Goal: Information Seeking & Learning: Compare options

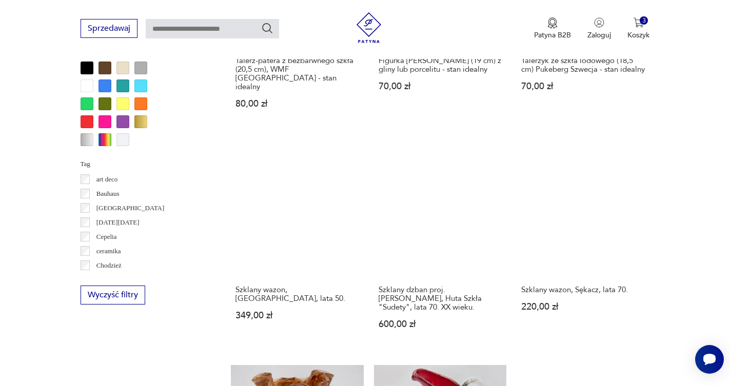
scroll to position [779, 0]
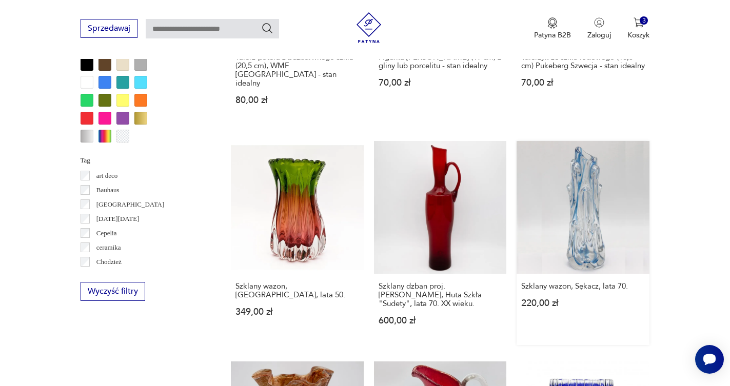
click at [517, 141] on link "Szklany wazon, Sękacz, lata 70. 220,00 zł" at bounding box center [583, 243] width 133 height 204
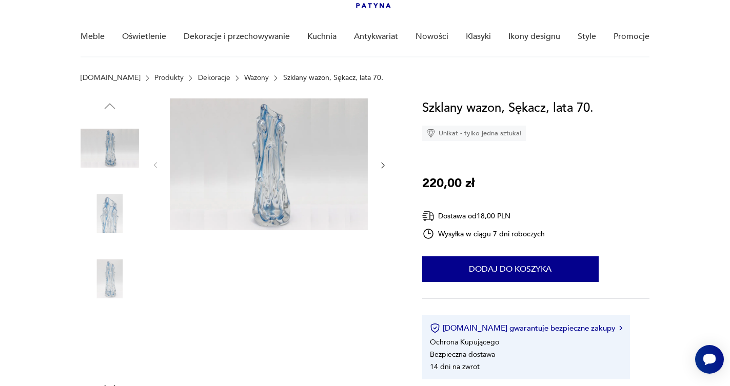
scroll to position [105, 0]
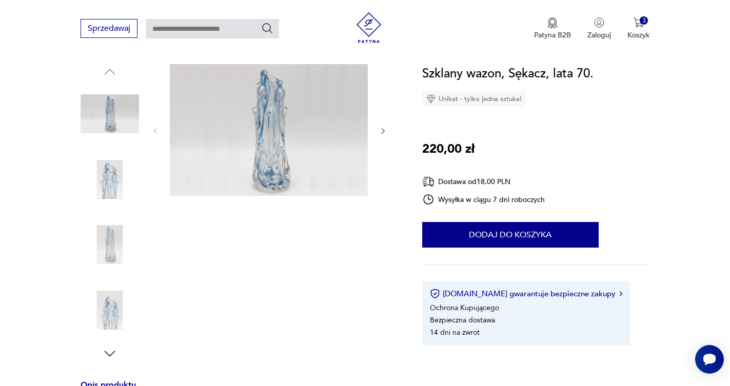
click at [258, 127] on img at bounding box center [269, 130] width 198 height 132
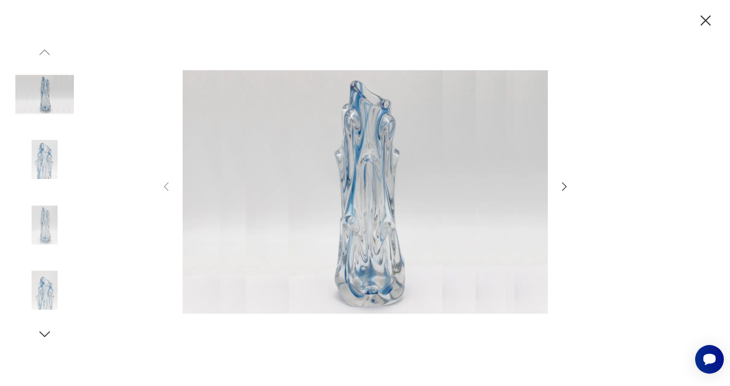
click at [561, 186] on icon "button" at bounding box center [564, 187] width 12 height 12
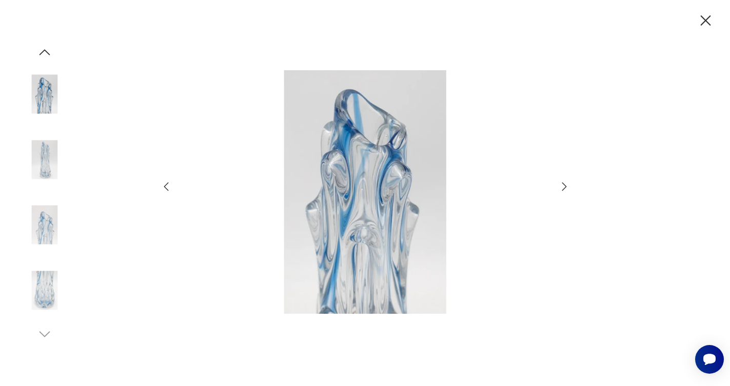
click at [561, 186] on icon "button" at bounding box center [564, 187] width 12 height 12
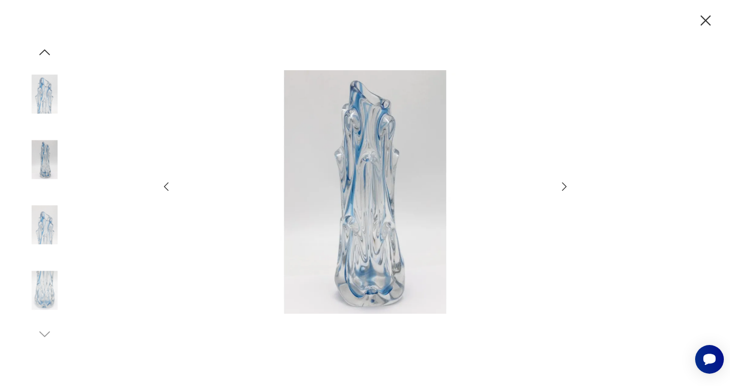
click at [561, 186] on icon "button" at bounding box center [564, 187] width 12 height 12
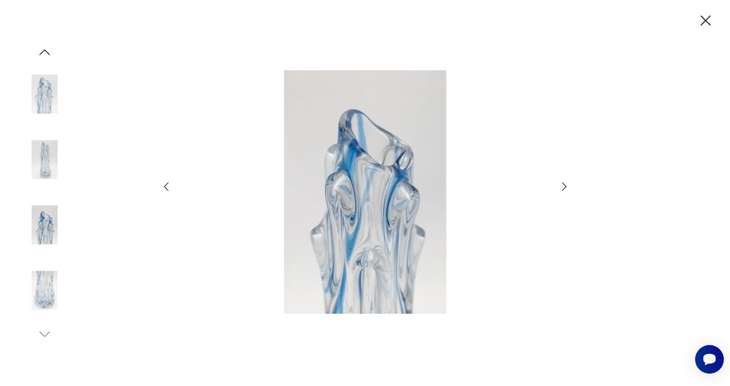
click at [561, 186] on icon "button" at bounding box center [564, 187] width 12 height 12
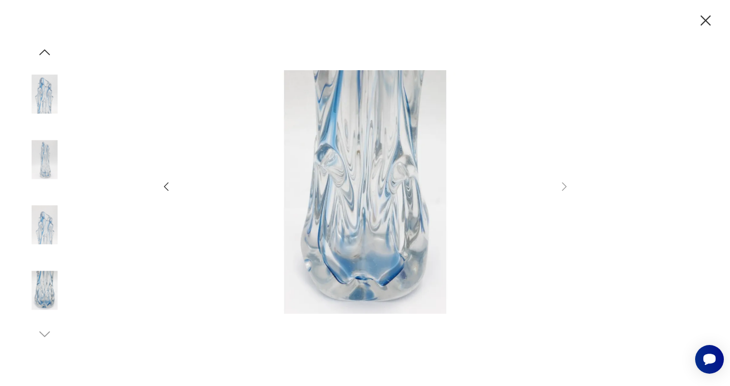
click at [706, 18] on icon "button" at bounding box center [706, 21] width 18 height 18
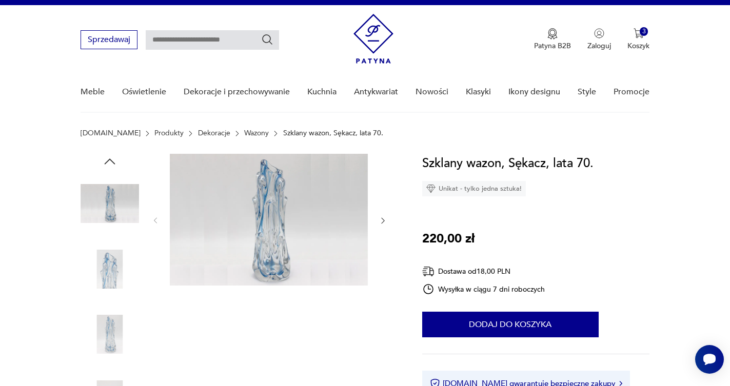
scroll to position [16, 0]
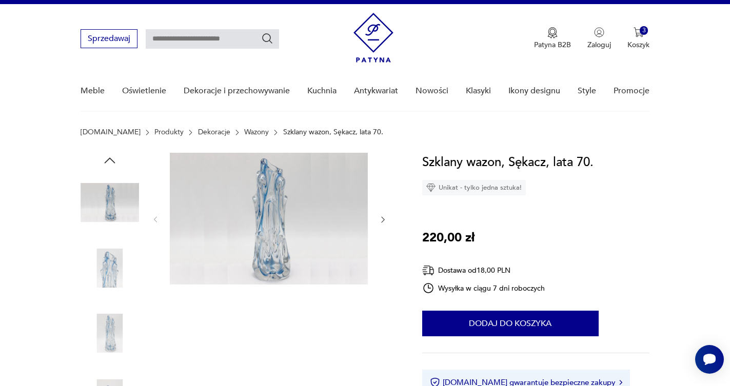
scroll to position [779, 0]
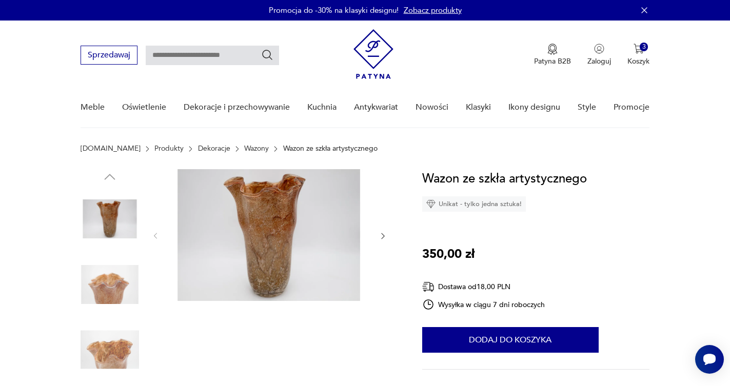
click at [261, 208] on img at bounding box center [269, 235] width 198 height 132
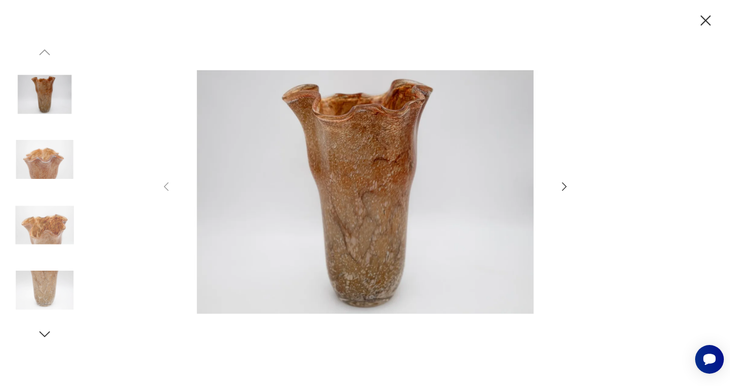
click at [563, 187] on icon "button" at bounding box center [564, 187] width 12 height 12
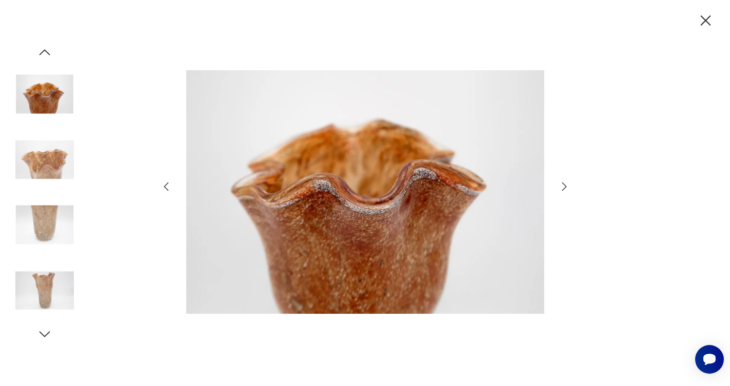
click at [563, 187] on icon "button" at bounding box center [564, 187] width 12 height 12
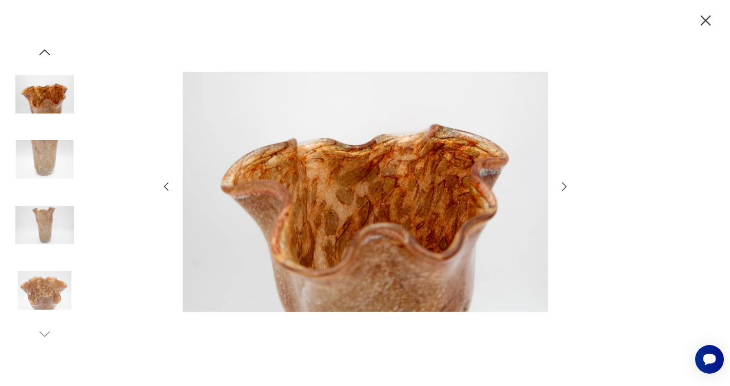
click at [563, 187] on icon "button" at bounding box center [564, 187] width 12 height 12
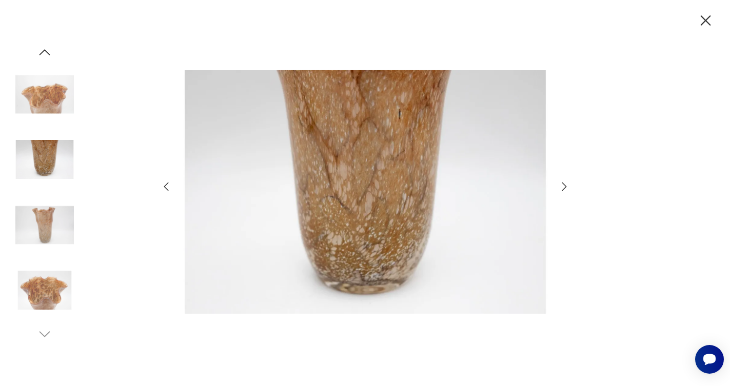
click at [563, 187] on icon "button" at bounding box center [564, 187] width 12 height 12
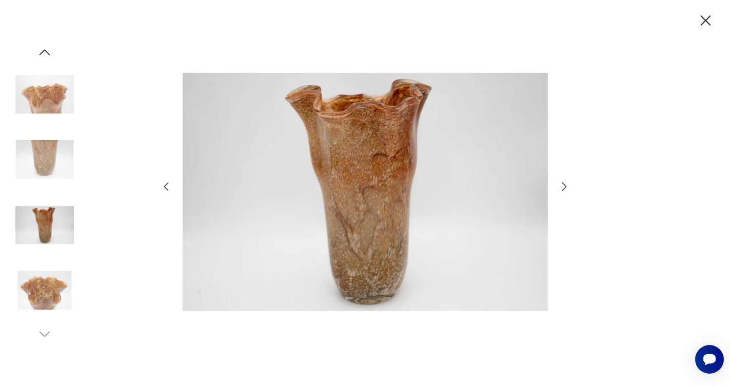
click at [563, 187] on icon "button" at bounding box center [564, 187] width 12 height 12
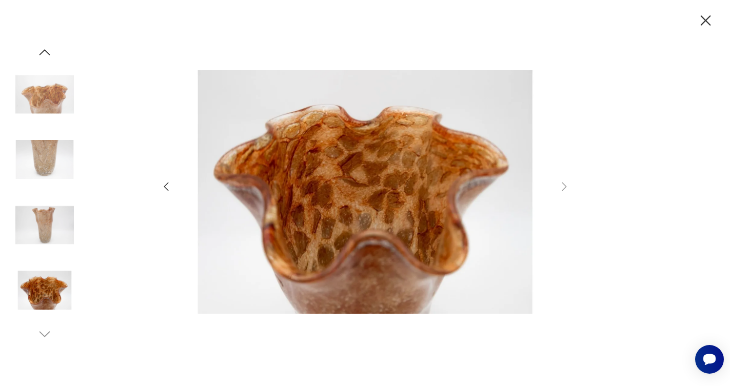
click at [705, 17] on icon "button" at bounding box center [706, 21] width 18 height 18
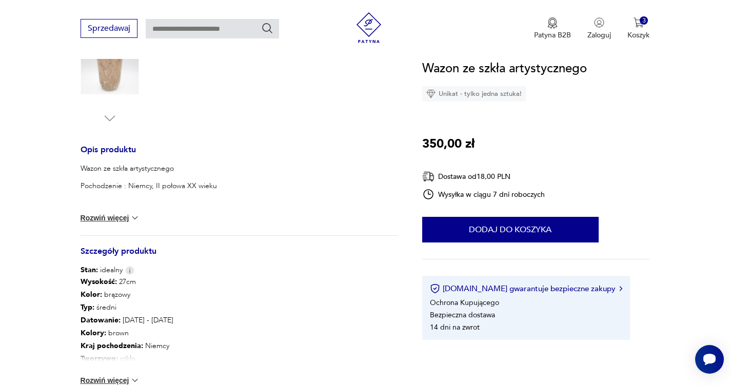
scroll to position [346, 0]
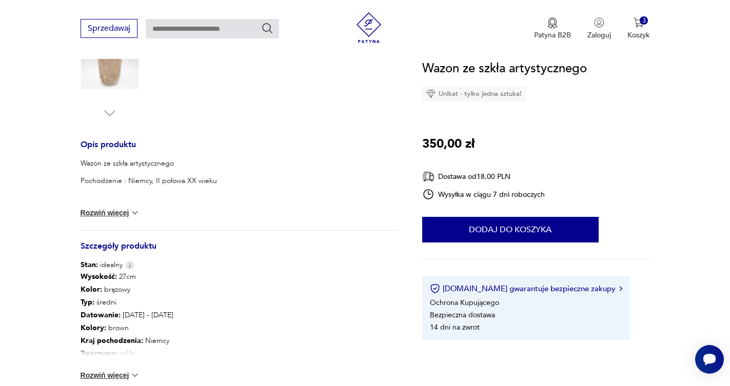
click at [105, 214] on button "Rozwiń więcej" at bounding box center [111, 213] width 60 height 10
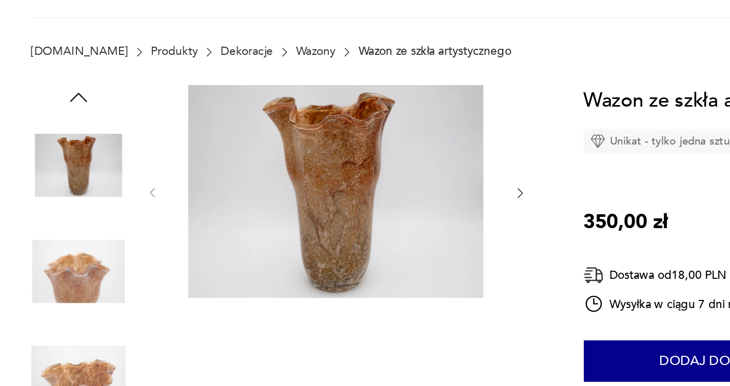
scroll to position [44, 0]
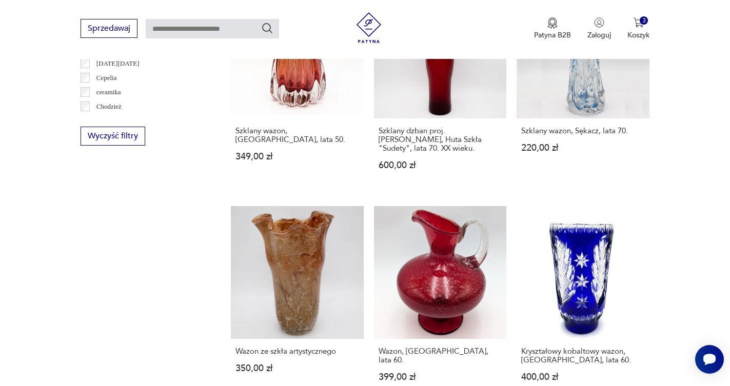
scroll to position [948, 0]
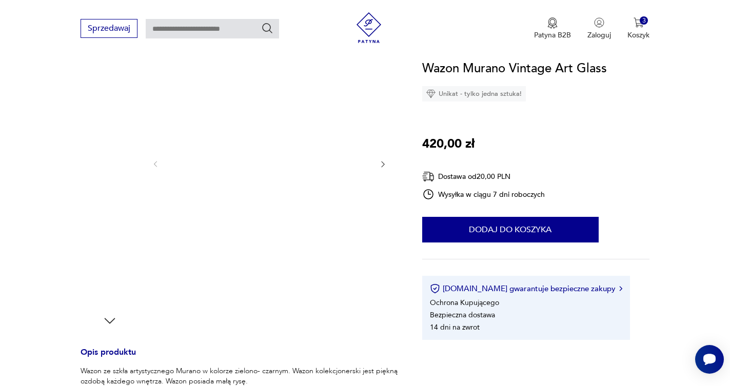
scroll to position [148, 0]
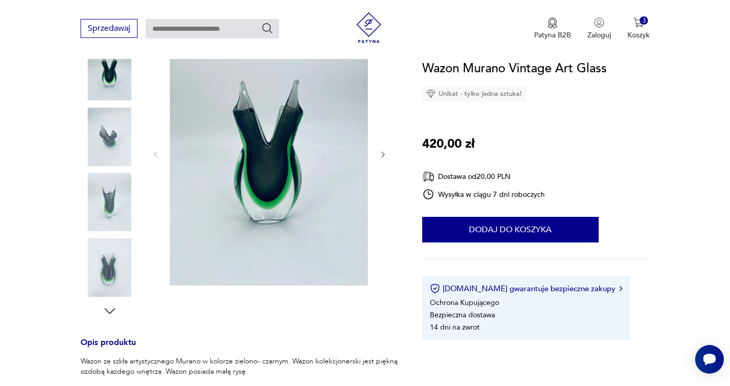
click at [305, 142] on img at bounding box center [269, 154] width 198 height 264
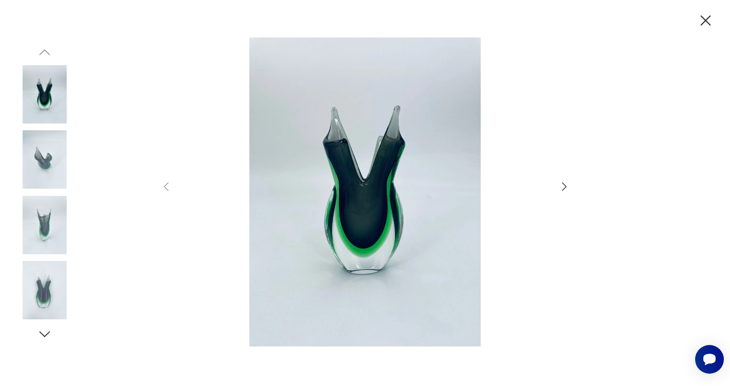
click at [563, 187] on icon "button" at bounding box center [564, 187] width 12 height 12
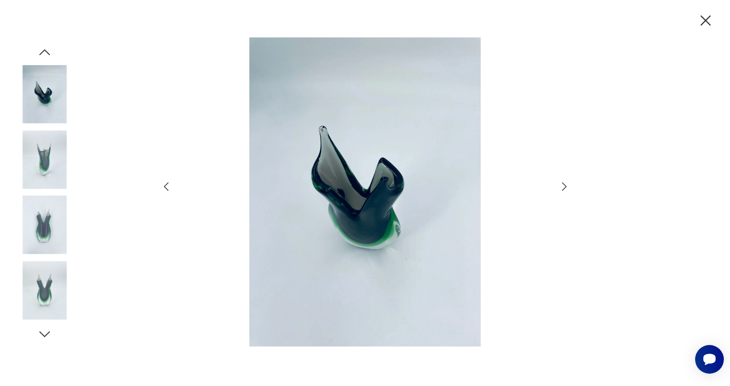
click at [563, 187] on icon "button" at bounding box center [564, 187] width 12 height 12
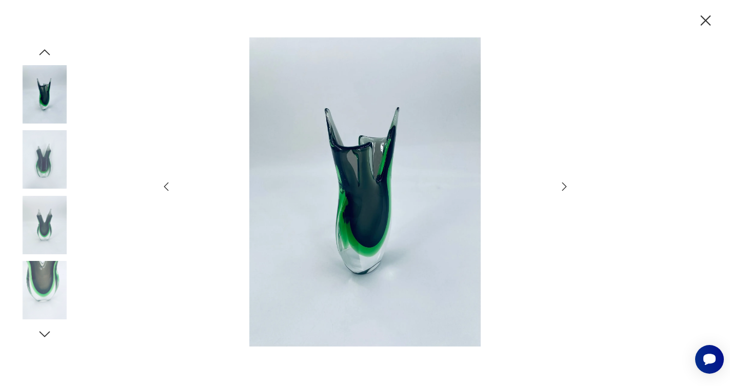
click at [563, 187] on icon "button" at bounding box center [564, 187] width 12 height 12
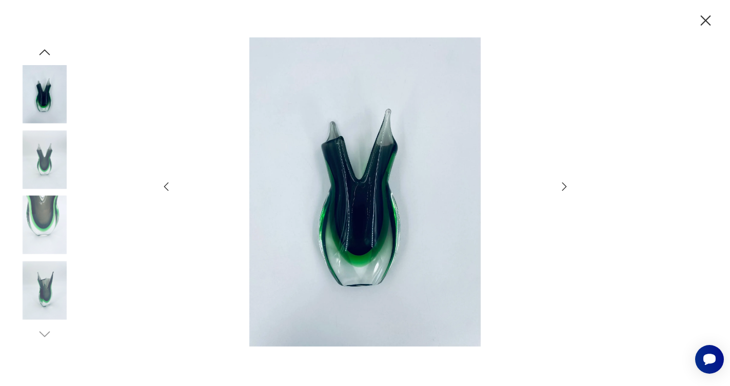
click at [563, 187] on icon "button" at bounding box center [564, 187] width 12 height 12
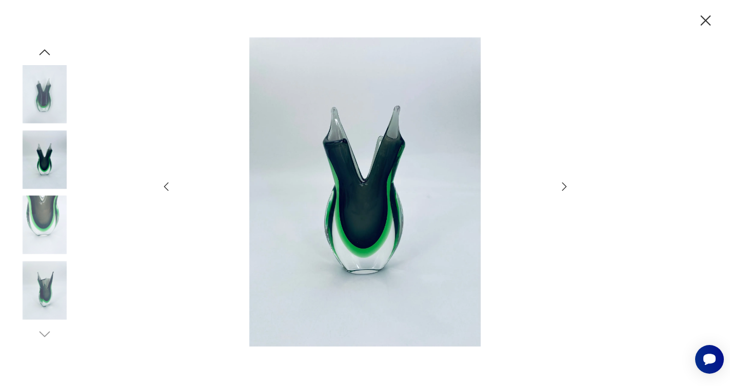
click at [563, 187] on icon "button" at bounding box center [564, 187] width 12 height 12
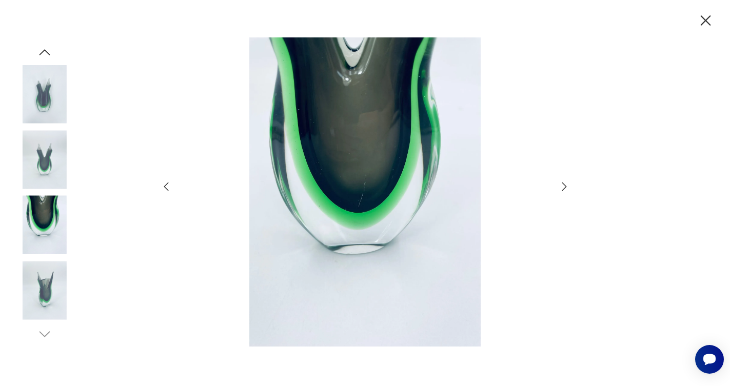
click at [563, 187] on icon "button" at bounding box center [564, 187] width 12 height 12
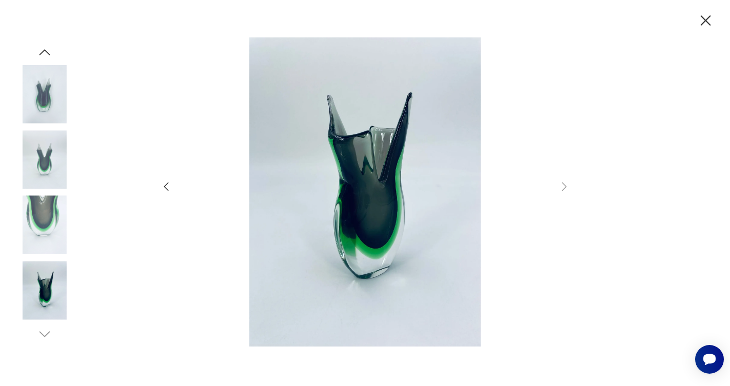
click at [709, 15] on icon "button" at bounding box center [706, 21] width 18 height 18
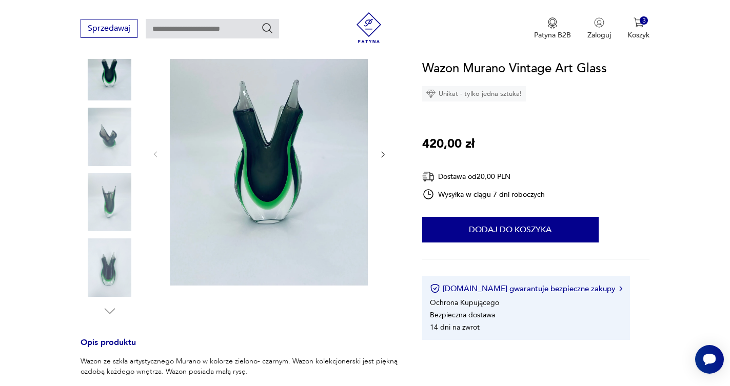
click at [255, 115] on img at bounding box center [269, 154] width 198 height 264
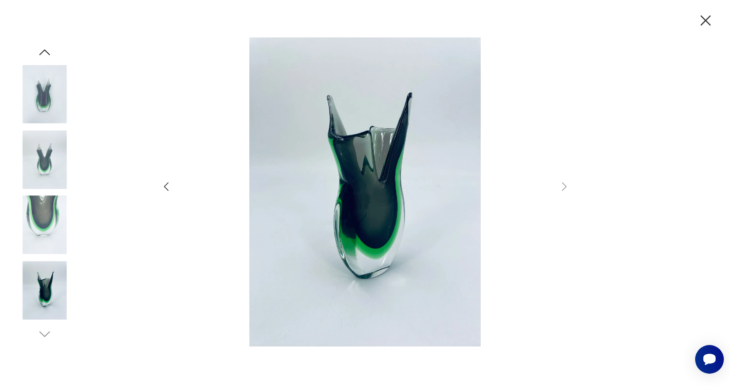
click at [163, 187] on icon "button" at bounding box center [166, 187] width 12 height 12
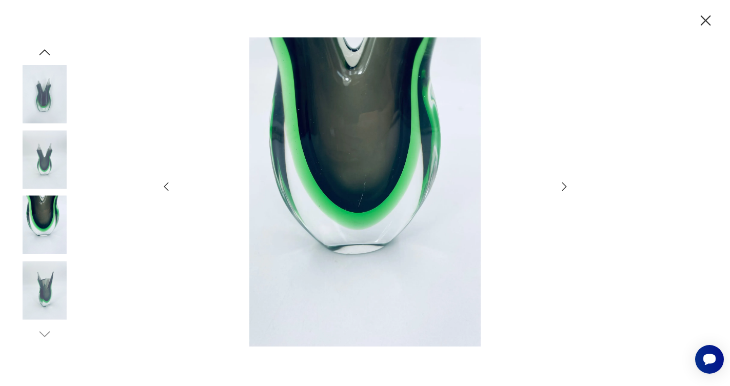
click at [163, 187] on icon "button" at bounding box center [166, 187] width 12 height 12
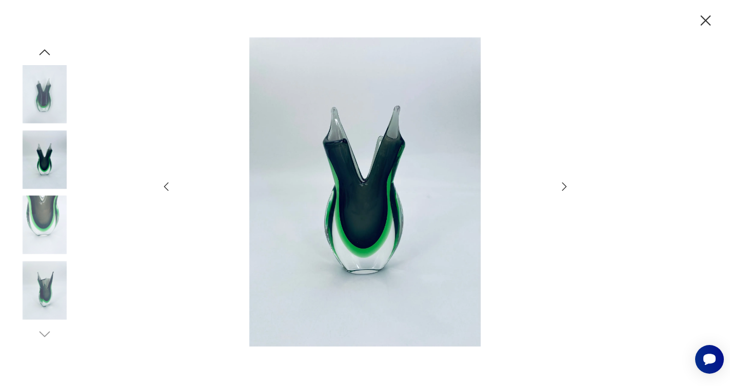
click at [163, 187] on icon "button" at bounding box center [166, 187] width 12 height 12
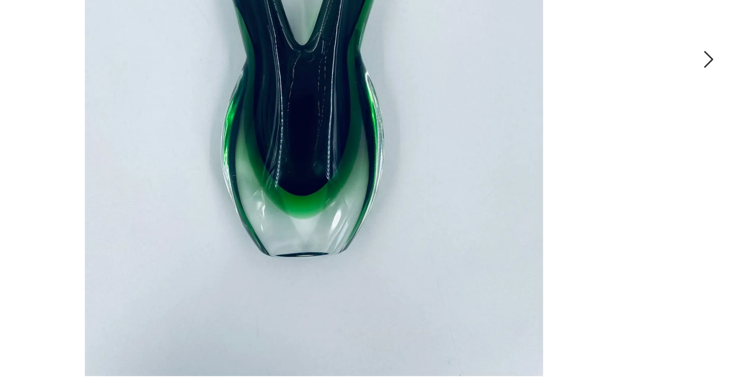
scroll to position [296, 0]
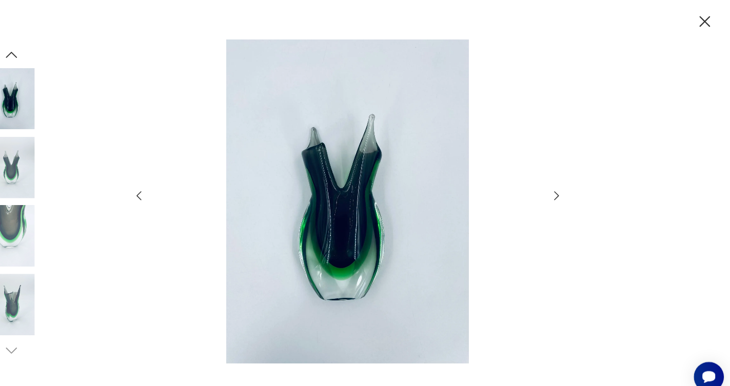
click at [697, 17] on icon "button" at bounding box center [706, 21] width 18 height 18
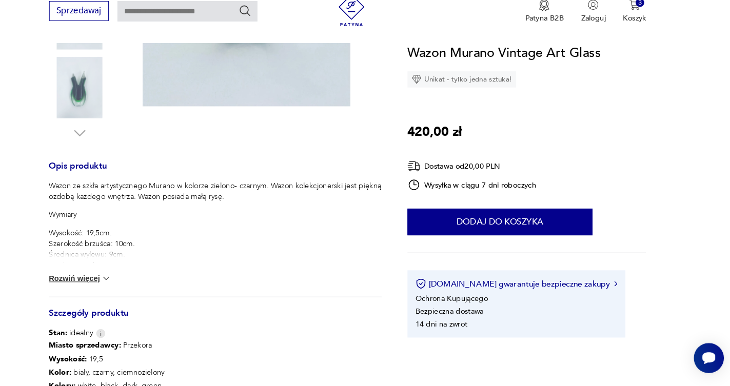
scroll to position [330, 0]
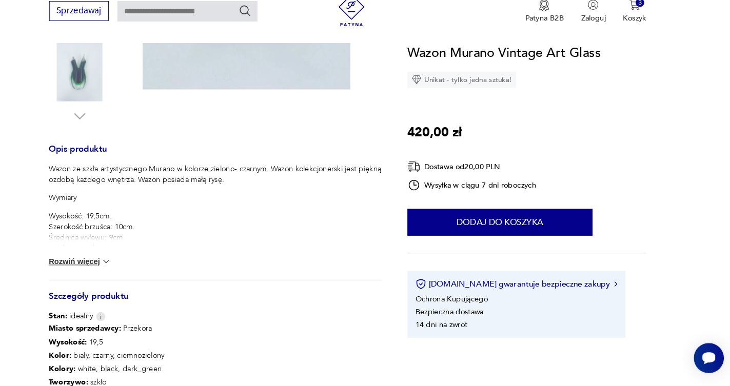
click at [81, 262] on button "Rozwiń więcej" at bounding box center [111, 267] width 60 height 10
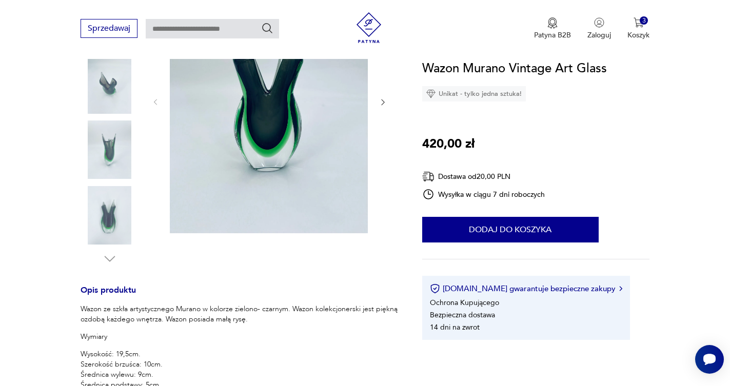
scroll to position [164, 0]
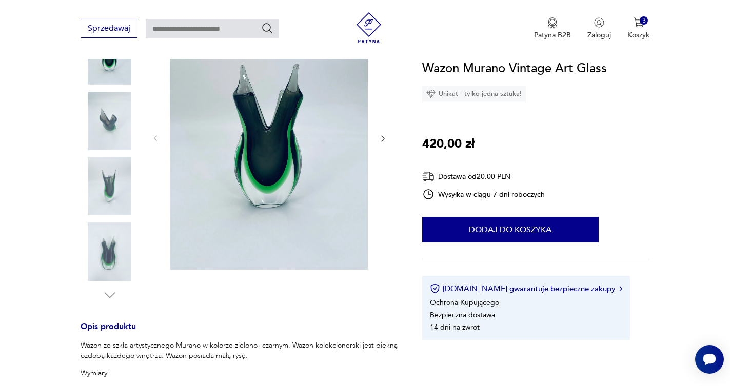
click at [263, 126] on img at bounding box center [269, 138] width 198 height 264
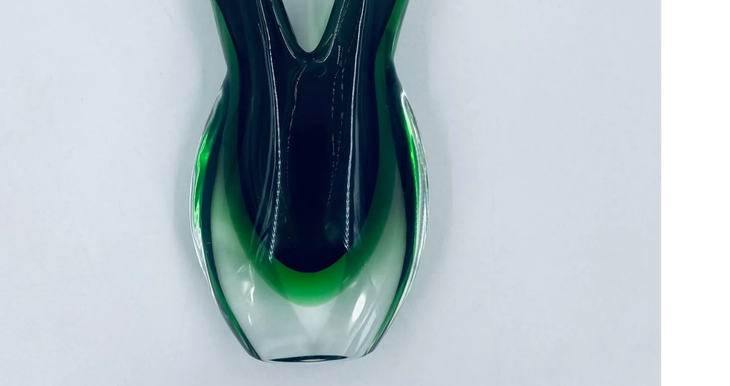
scroll to position [142, 0]
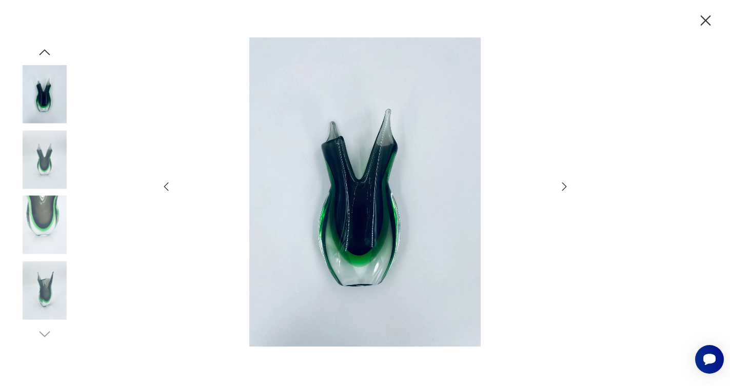
click at [562, 186] on icon "button" at bounding box center [564, 187] width 12 height 12
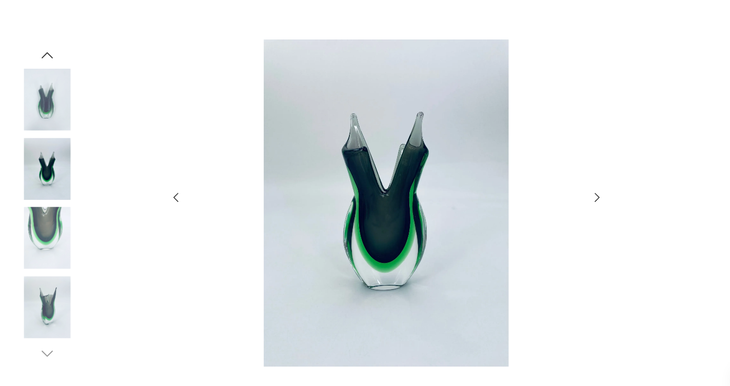
scroll to position [78, 0]
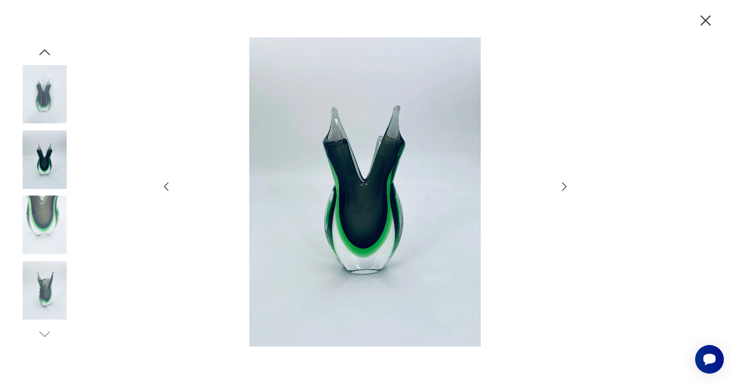
click at [707, 19] on icon "button" at bounding box center [706, 20] width 10 height 10
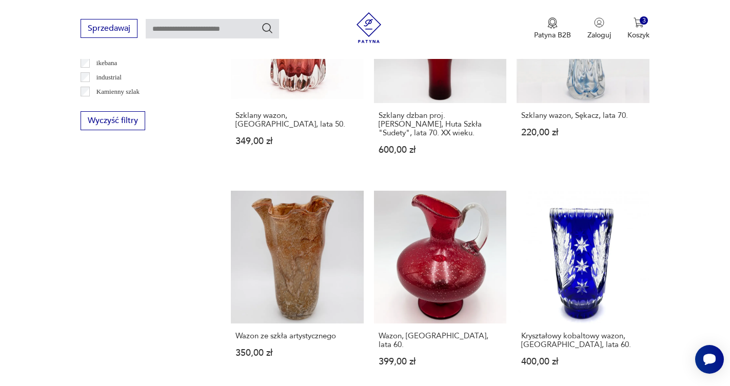
scroll to position [936, 0]
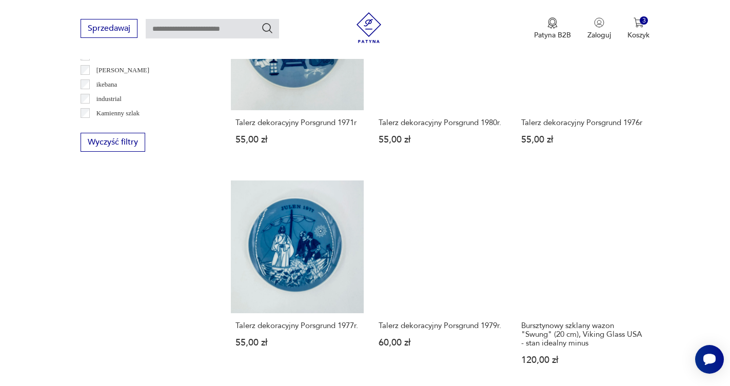
scroll to position [935, 0]
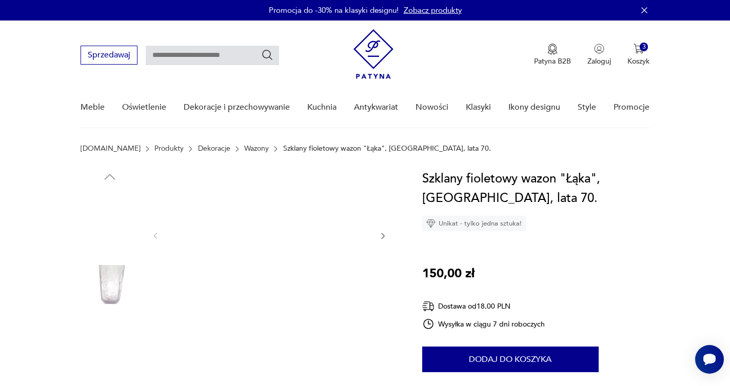
click at [246, 244] on img at bounding box center [269, 235] width 198 height 132
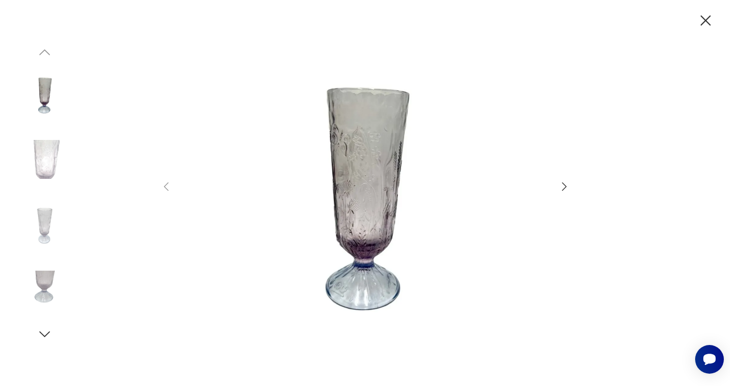
click at [563, 186] on icon "button" at bounding box center [564, 187] width 12 height 12
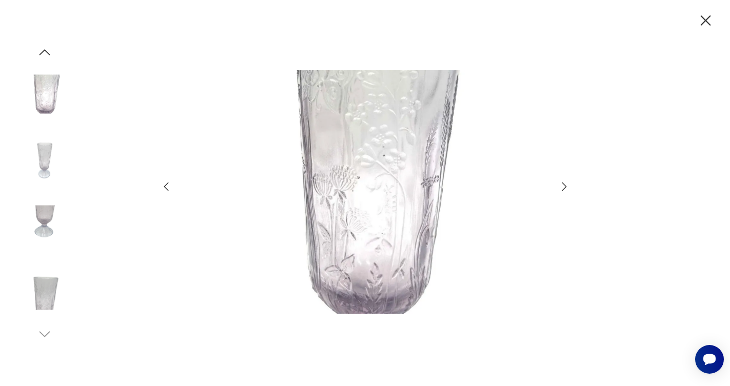
click at [563, 186] on icon "button" at bounding box center [564, 187] width 12 height 12
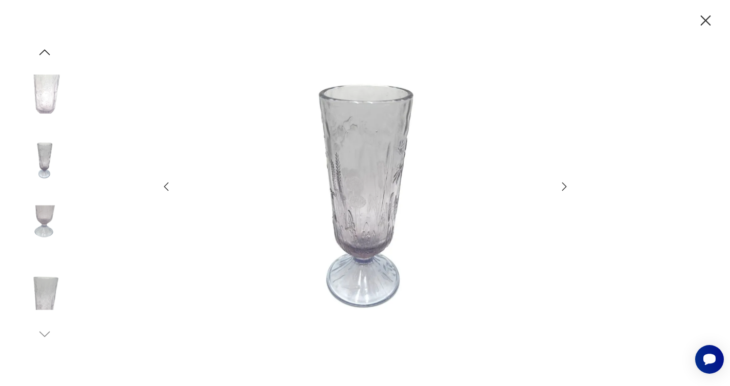
click at [563, 186] on icon "button" at bounding box center [564, 187] width 12 height 12
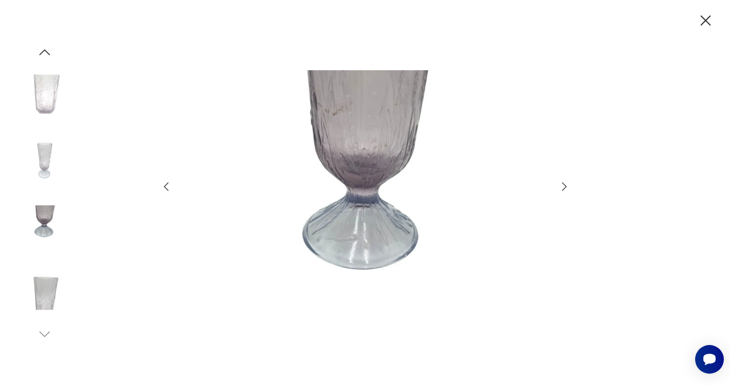
click at [701, 19] on icon "button" at bounding box center [706, 21] width 18 height 18
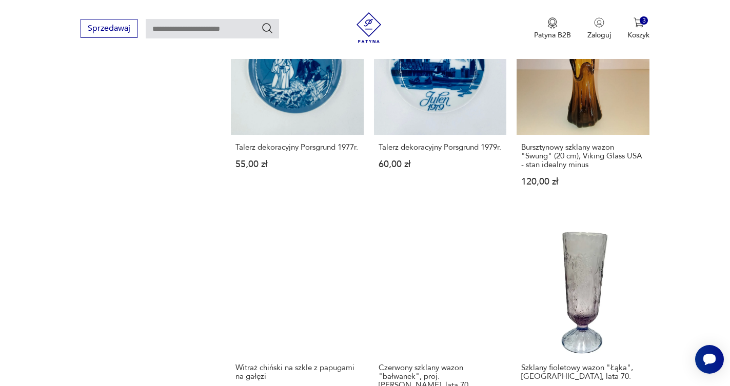
scroll to position [1129, 0]
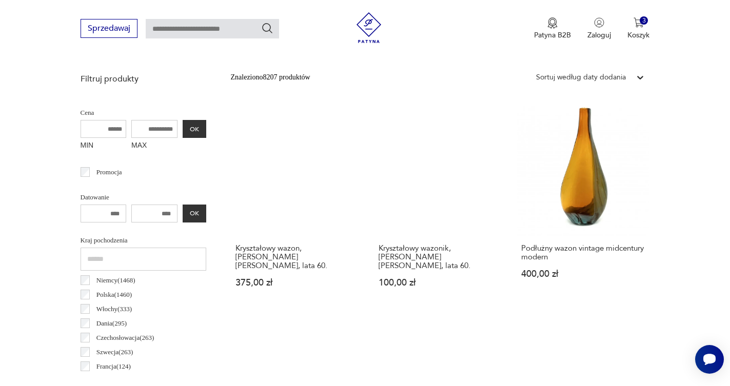
scroll to position [381, 0]
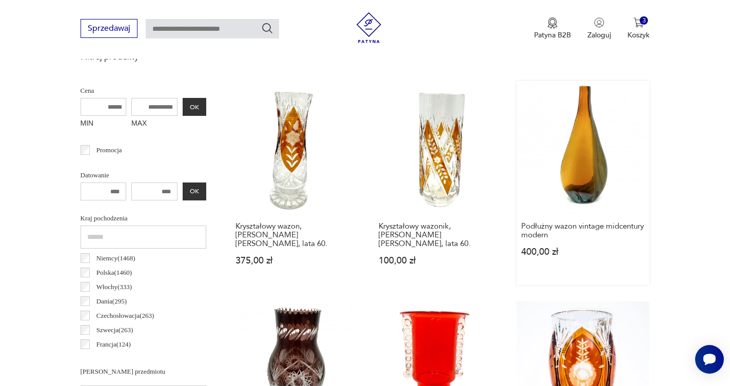
click at [517, 127] on link "Podłużny wazon vintage midcentury modern 400,00 zł" at bounding box center [583, 183] width 133 height 204
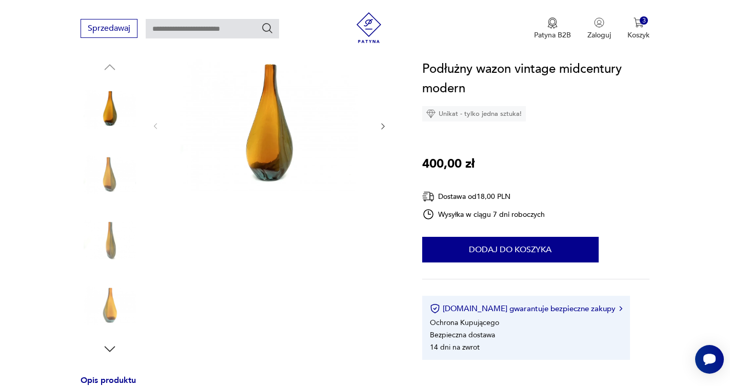
scroll to position [112, 0]
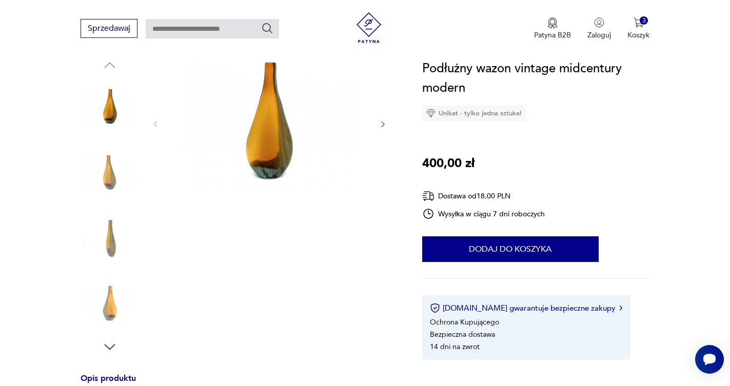
click at [275, 139] on img at bounding box center [269, 123] width 198 height 132
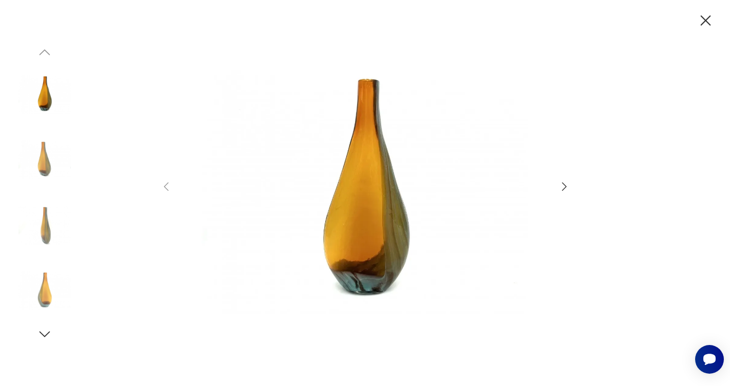
click at [564, 187] on icon "button" at bounding box center [564, 187] width 12 height 12
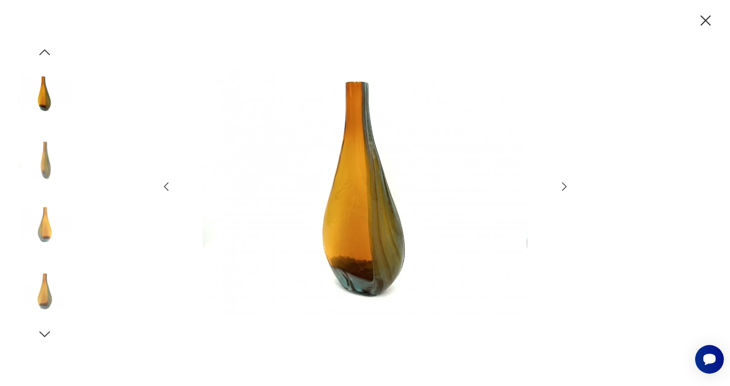
click at [564, 187] on icon "button" at bounding box center [564, 187] width 12 height 12
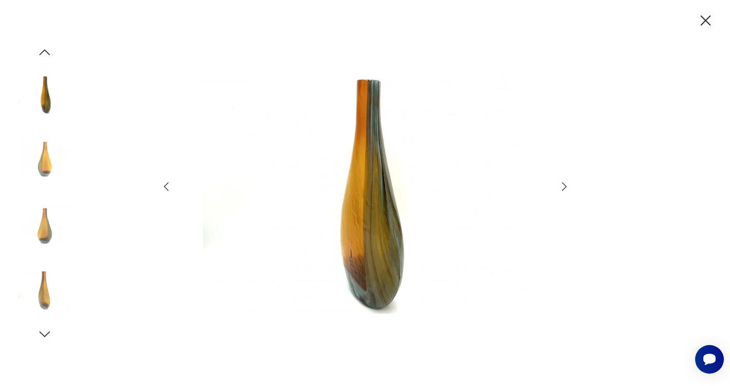
click at [564, 187] on icon "button" at bounding box center [564, 187] width 12 height 12
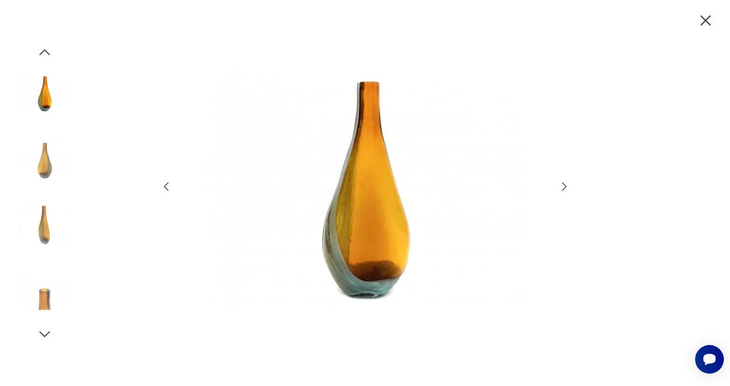
click at [564, 187] on icon "button" at bounding box center [564, 187] width 12 height 12
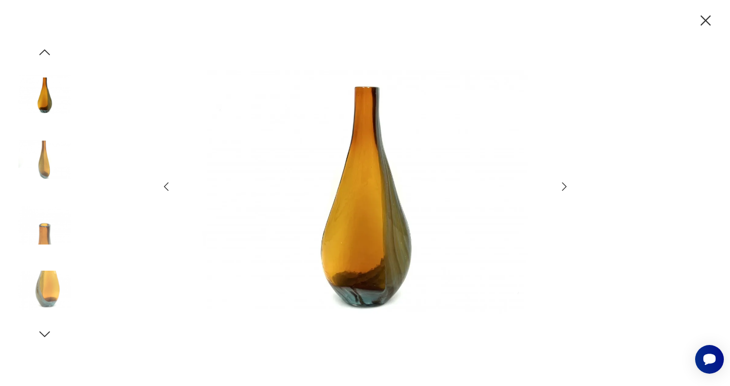
click at [564, 187] on icon "button" at bounding box center [564, 187] width 12 height 12
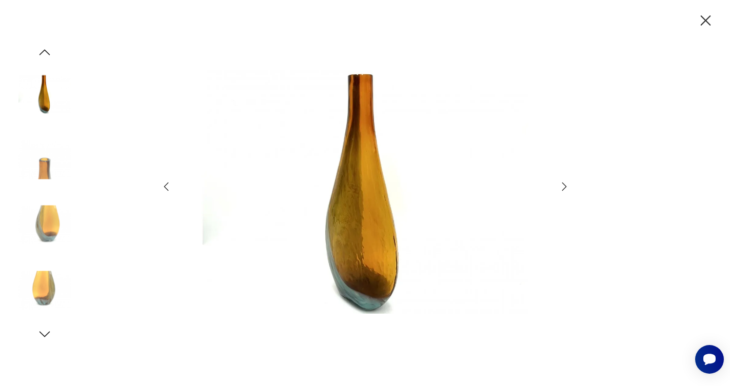
click at [564, 187] on icon "button" at bounding box center [564, 187] width 12 height 12
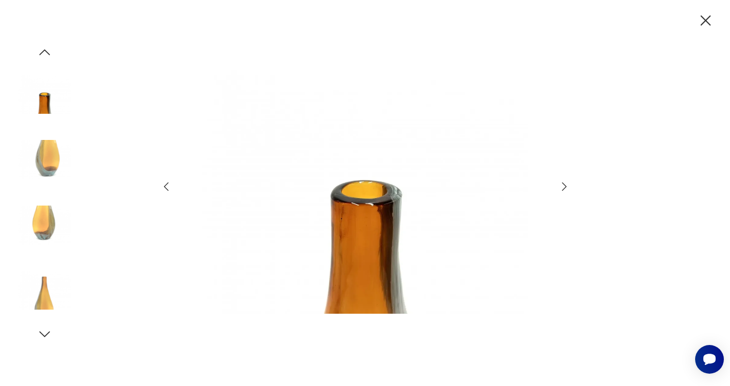
click at [564, 187] on icon "button" at bounding box center [564, 187] width 12 height 12
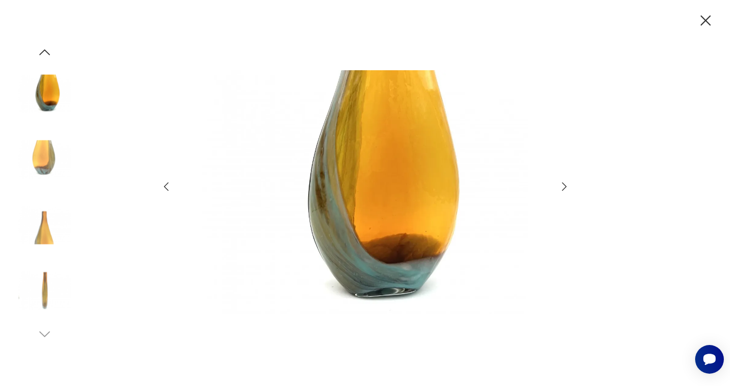
click at [564, 187] on icon "button" at bounding box center [564, 187] width 12 height 12
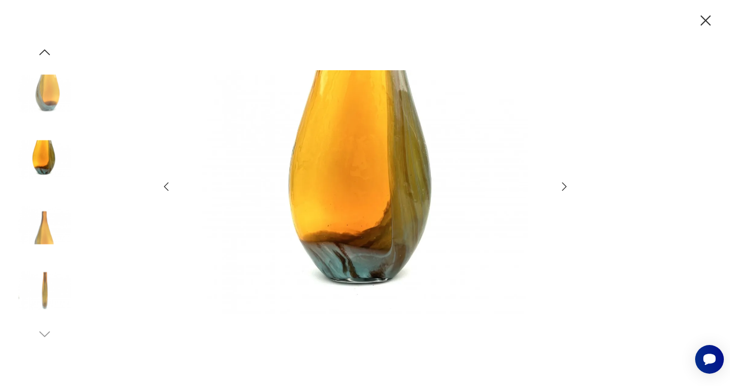
click at [564, 187] on icon "button" at bounding box center [564, 187] width 12 height 12
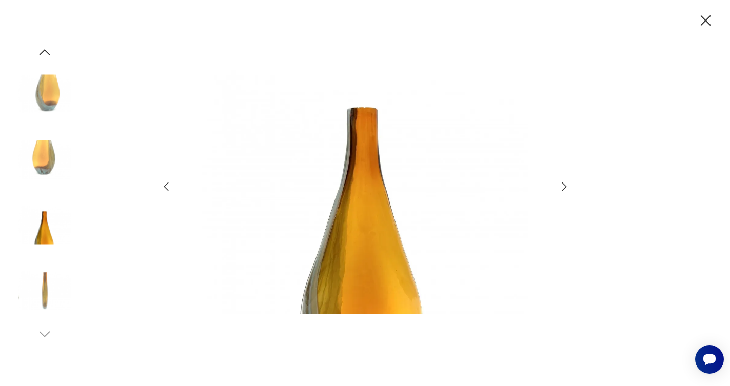
click at [564, 187] on icon "button" at bounding box center [564, 187] width 12 height 12
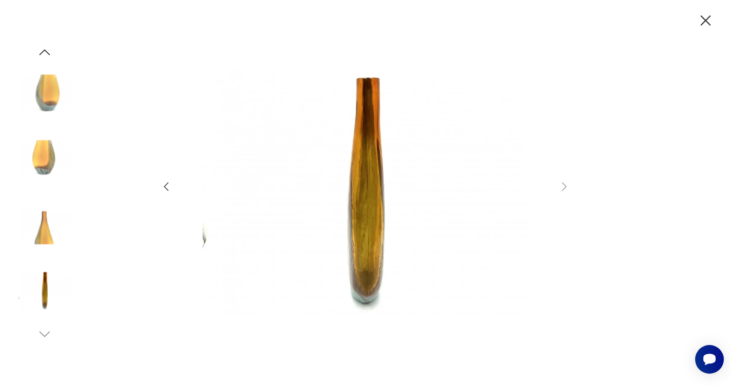
click at [703, 17] on icon "button" at bounding box center [706, 20] width 10 height 10
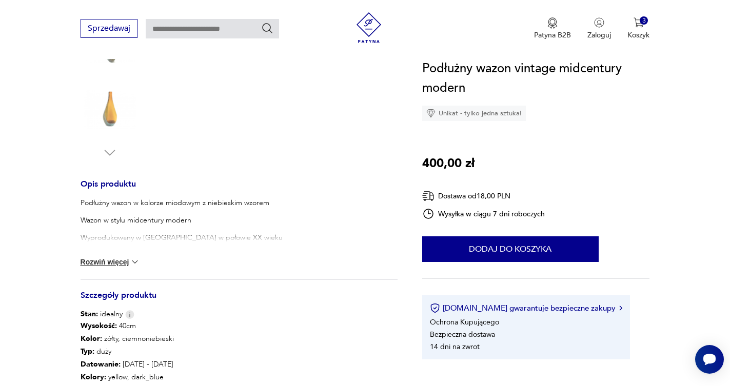
scroll to position [309, 0]
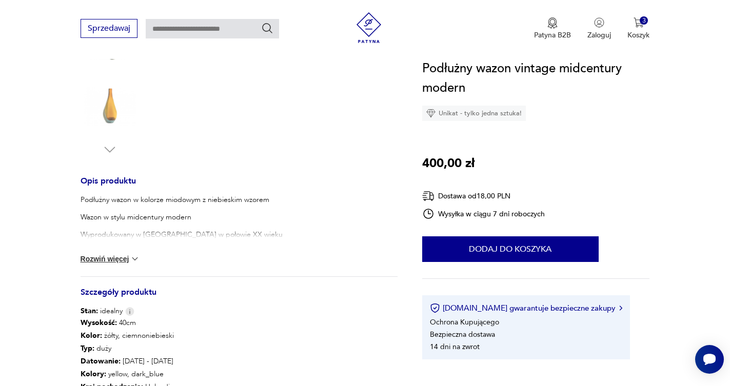
click at [118, 260] on button "Rozwiń więcej" at bounding box center [111, 259] width 60 height 10
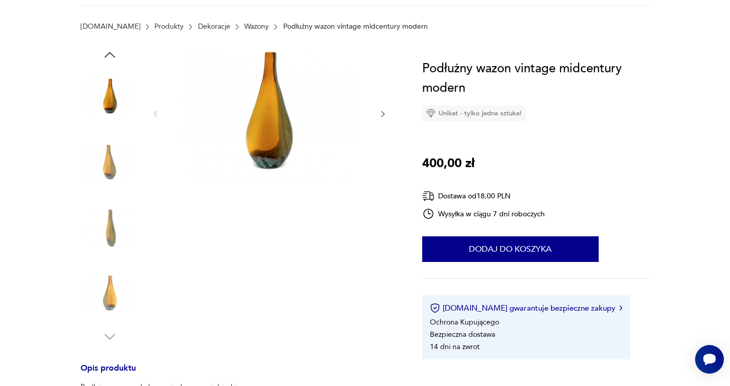
scroll to position [47, 0]
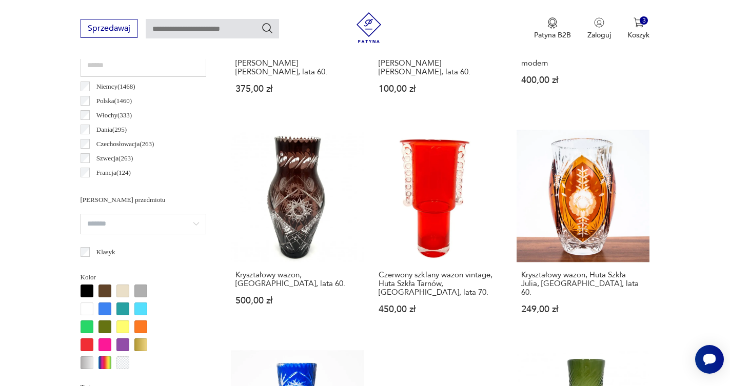
scroll to position [562, 0]
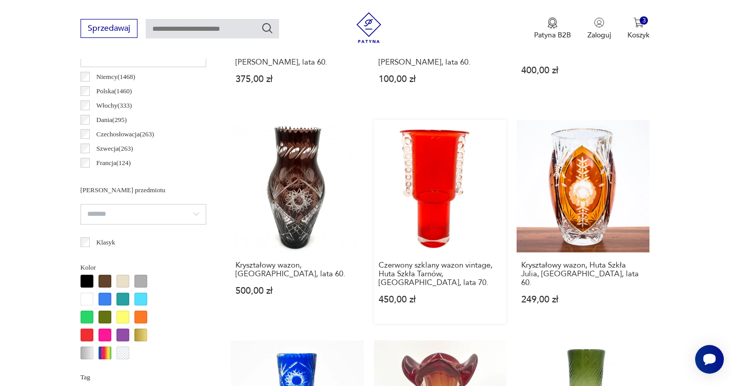
click at [374, 128] on link "Czerwony szklany wazon vintage, Huta Szkła Tarnów, [GEOGRAPHIC_DATA], lata 70. …" at bounding box center [440, 222] width 133 height 204
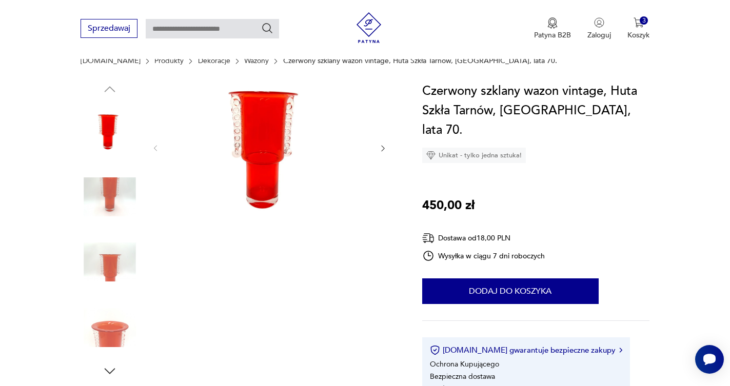
scroll to position [132, 0]
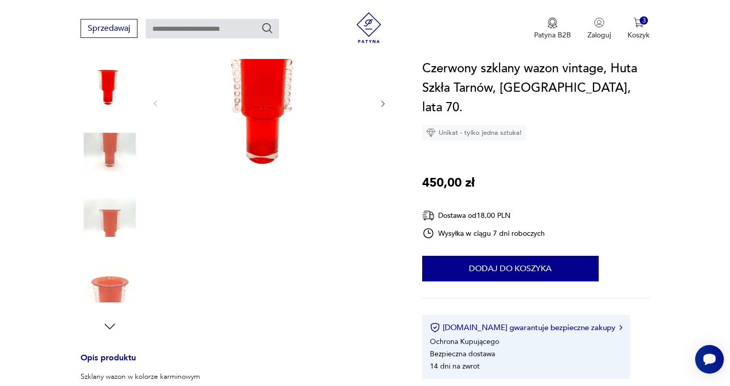
click at [264, 127] on img at bounding box center [269, 103] width 198 height 132
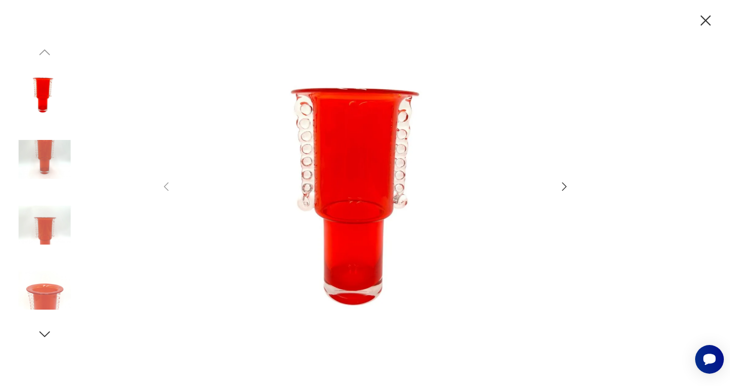
click at [561, 186] on icon "button" at bounding box center [564, 187] width 12 height 12
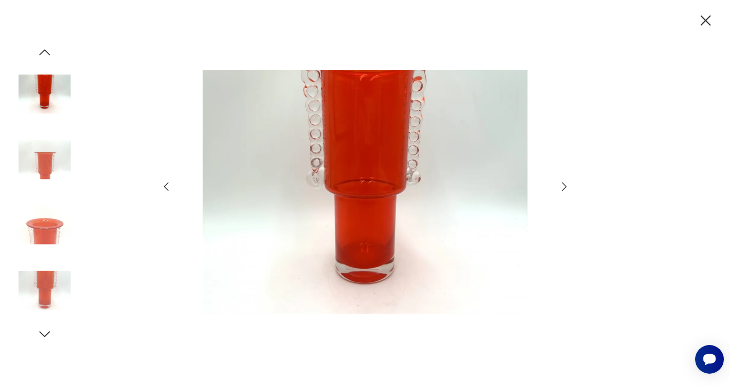
click at [562, 185] on icon "button" at bounding box center [564, 187] width 12 height 12
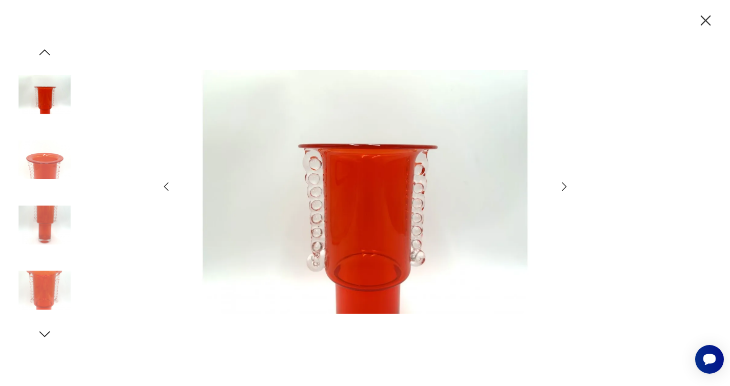
click at [562, 185] on icon "button" at bounding box center [564, 187] width 12 height 12
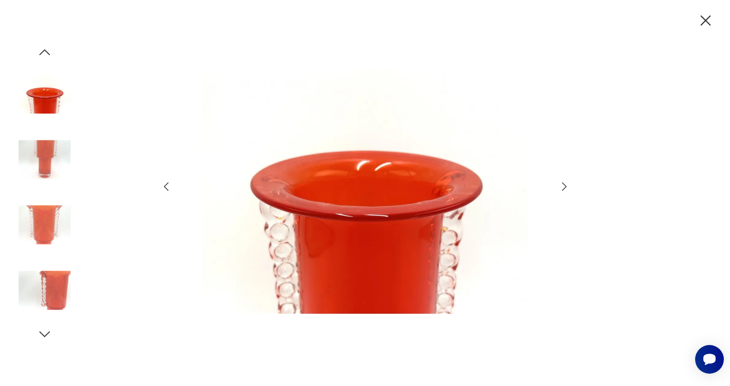
click at [562, 185] on icon "button" at bounding box center [564, 187] width 12 height 12
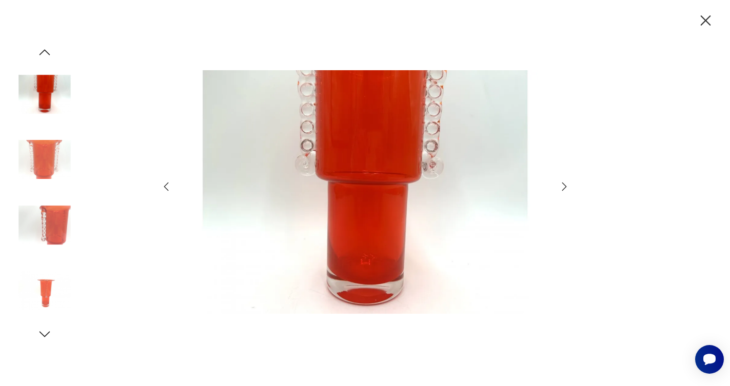
click at [562, 185] on icon "button" at bounding box center [564, 187] width 12 height 12
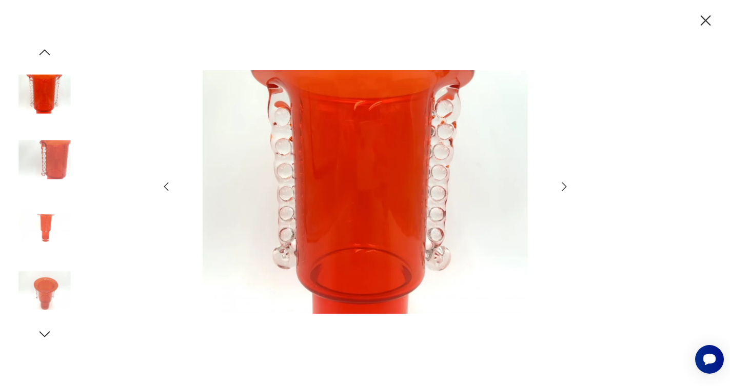
click at [562, 185] on icon "button" at bounding box center [564, 187] width 12 height 12
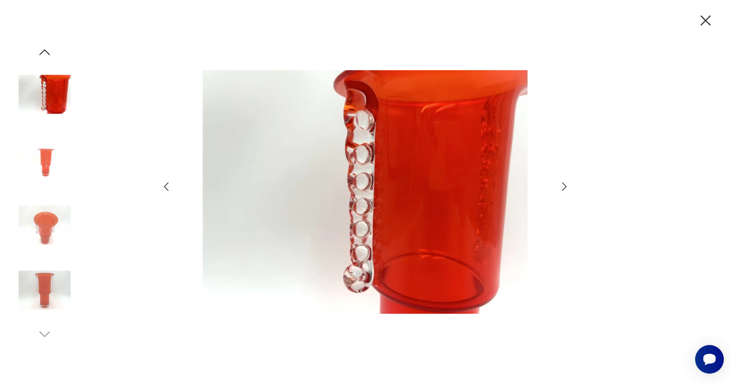
click at [562, 185] on icon "button" at bounding box center [564, 187] width 12 height 12
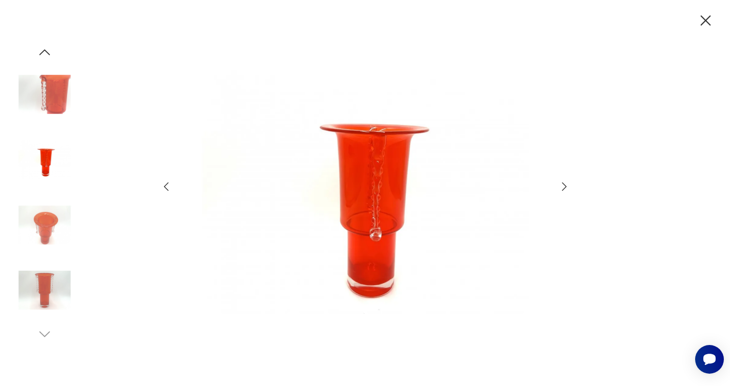
click at [562, 185] on icon "button" at bounding box center [564, 187] width 12 height 12
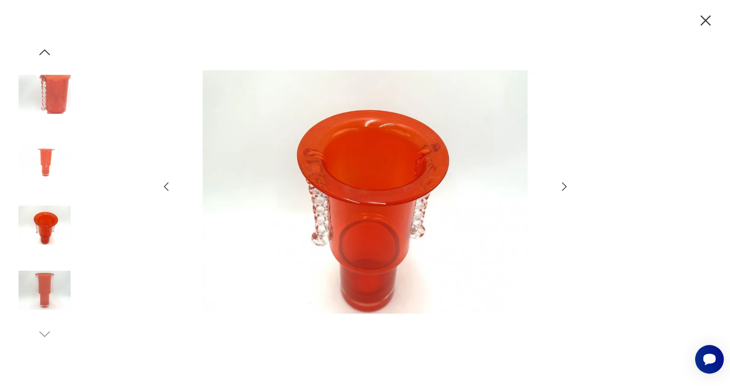
click at [562, 185] on icon "button" at bounding box center [564, 187] width 12 height 12
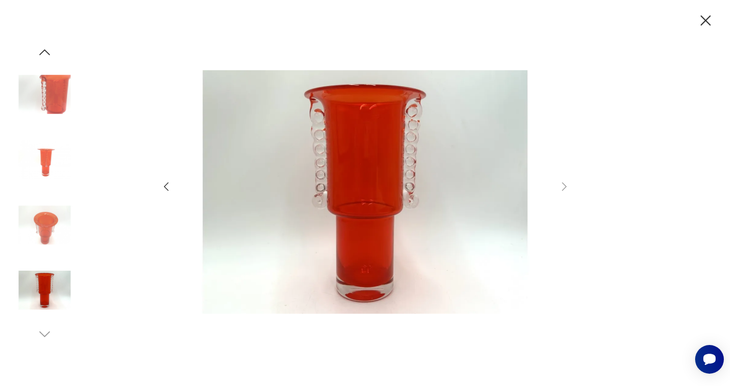
click at [701, 19] on icon "button" at bounding box center [706, 21] width 18 height 18
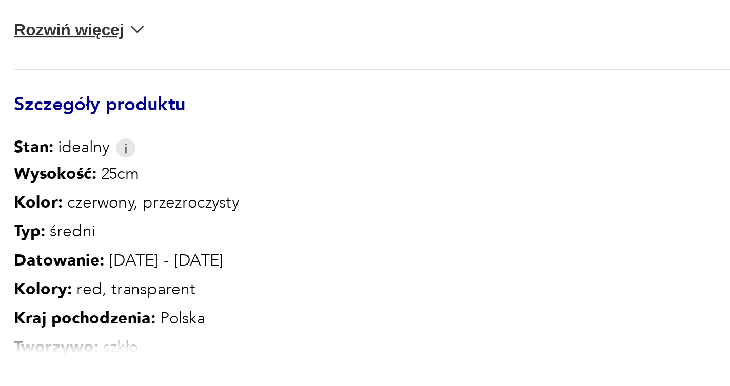
scroll to position [421, 0]
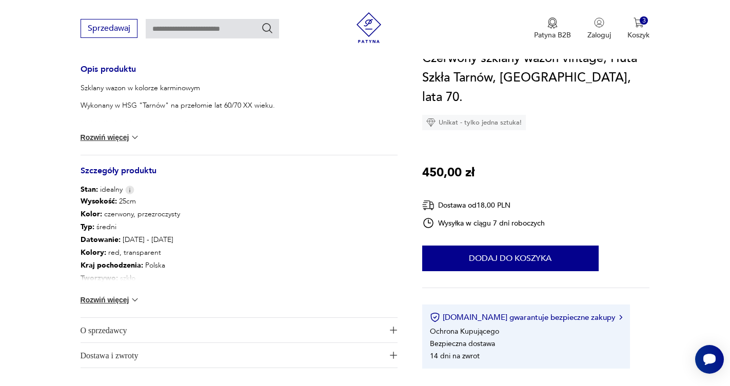
click at [118, 138] on button "Rozwiń więcej" at bounding box center [111, 137] width 60 height 10
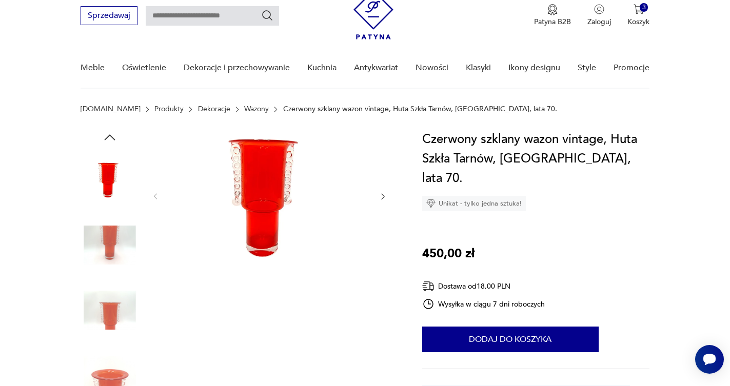
scroll to position [23, 0]
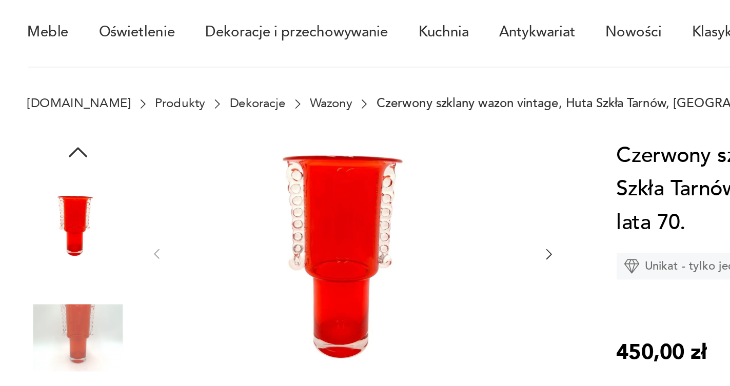
click at [379, 209] on icon "button" at bounding box center [383, 213] width 9 height 9
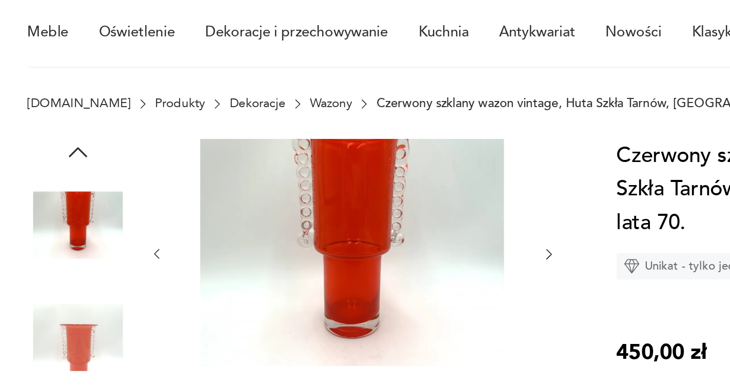
click at [379, 209] on icon "button" at bounding box center [383, 213] width 9 height 9
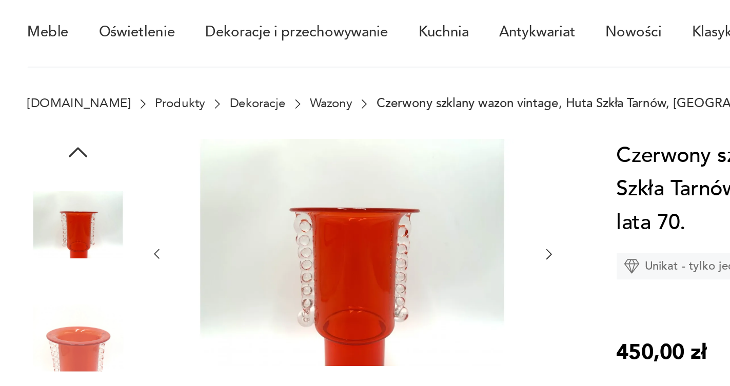
click at [379, 209] on icon "button" at bounding box center [383, 213] width 9 height 9
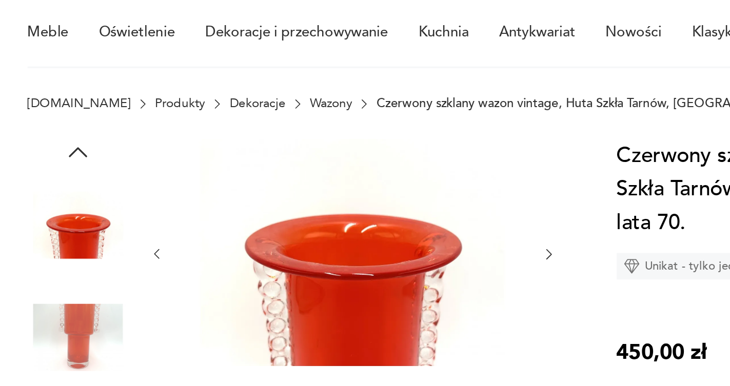
click at [379, 209] on icon "button" at bounding box center [383, 213] width 9 height 9
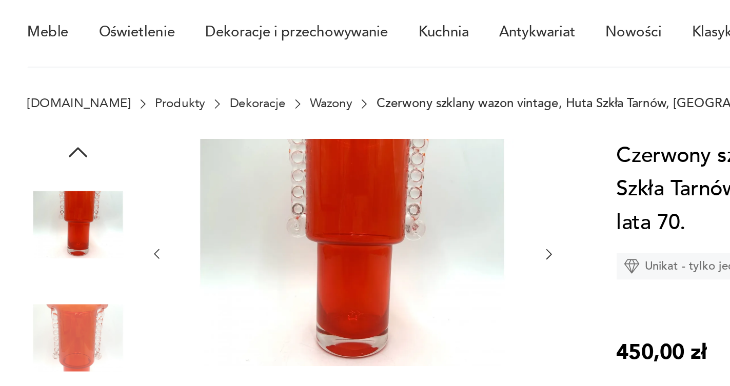
click at [379, 209] on icon "button" at bounding box center [383, 213] width 9 height 9
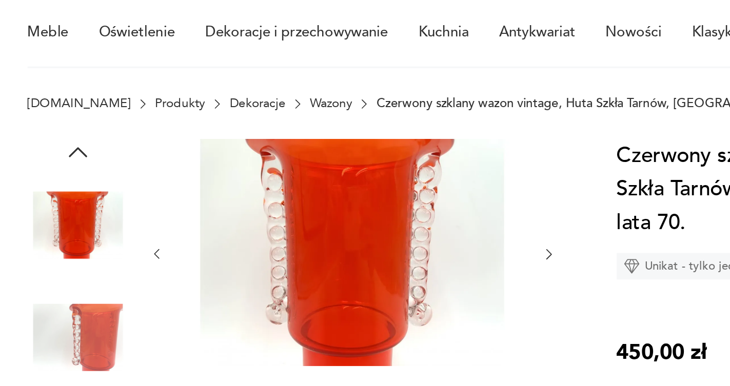
click at [379, 209] on icon "button" at bounding box center [383, 213] width 9 height 9
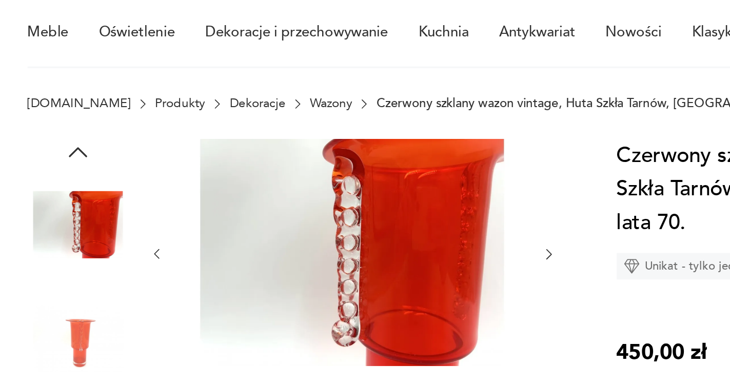
click at [379, 209] on icon "button" at bounding box center [383, 213] width 9 height 9
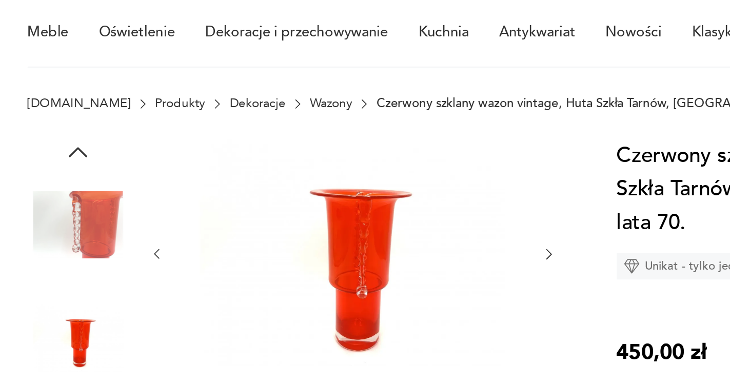
click at [379, 209] on icon "button" at bounding box center [383, 213] width 9 height 9
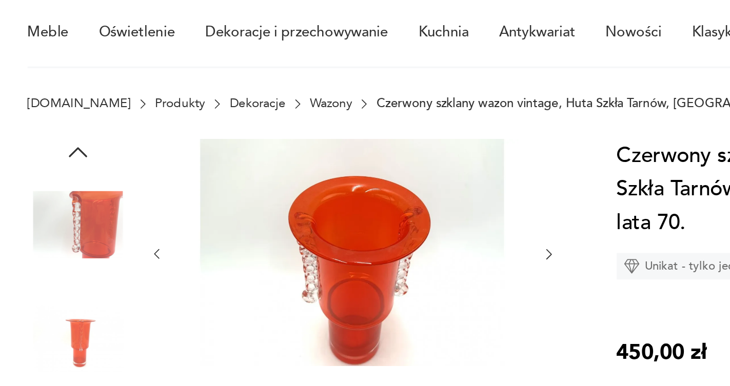
scroll to position [0, 0]
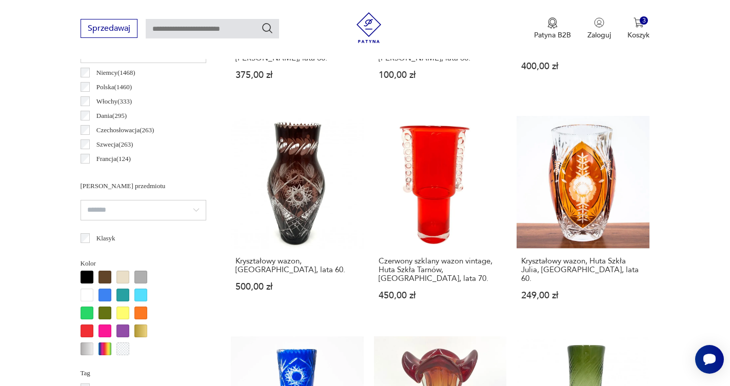
scroll to position [568, 0]
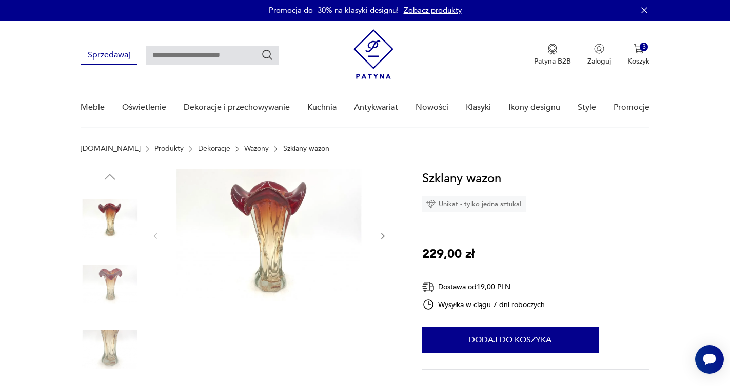
click at [272, 231] on img at bounding box center [269, 235] width 198 height 132
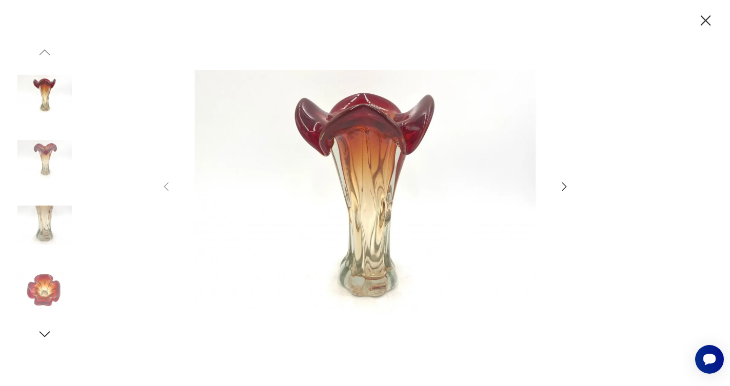
click at [562, 186] on icon "button" at bounding box center [564, 187] width 12 height 12
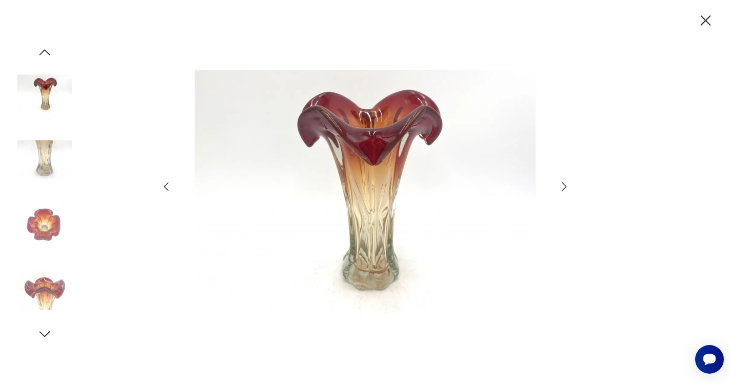
click at [562, 186] on icon "button" at bounding box center [564, 187] width 12 height 12
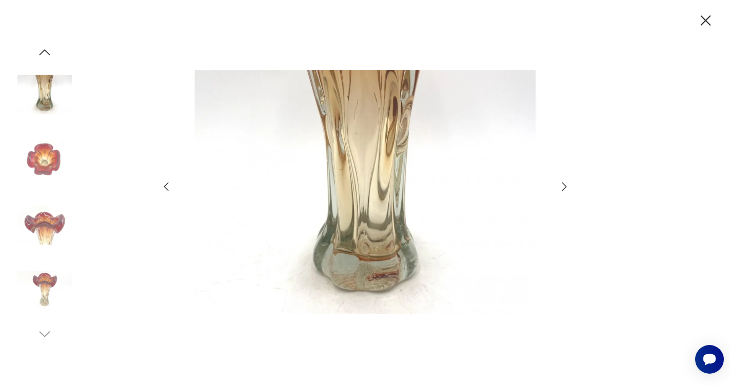
click at [562, 186] on icon "button" at bounding box center [564, 187] width 12 height 12
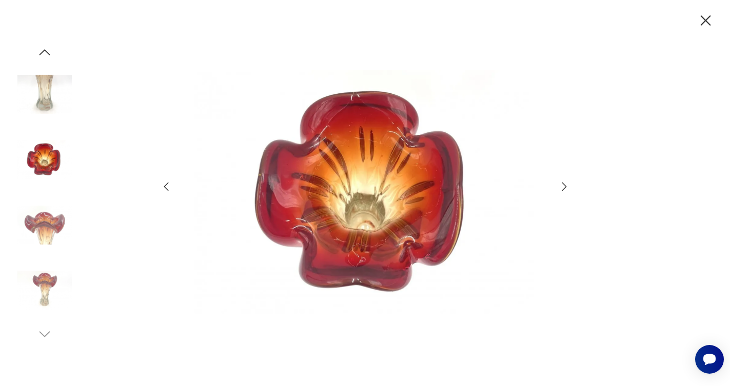
click at [562, 186] on icon "button" at bounding box center [564, 187] width 12 height 12
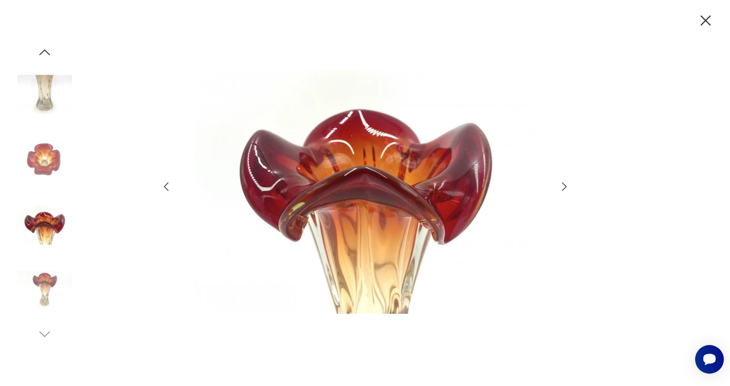
click at [705, 20] on icon "button" at bounding box center [706, 20] width 10 height 10
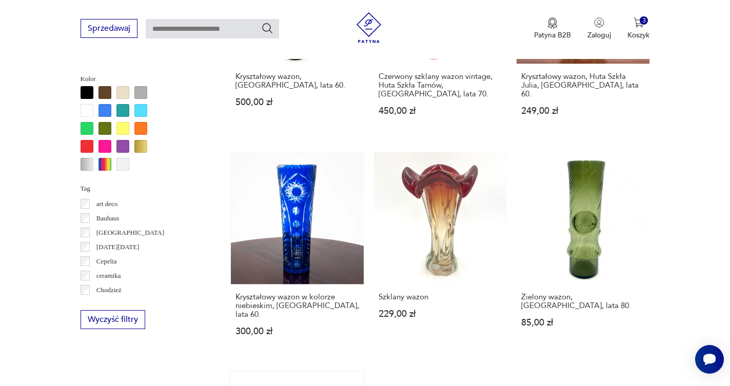
scroll to position [752, 0]
click at [517, 151] on link "Zielony wazon, [GEOGRAPHIC_DATA], lata 80. 85,00 zł" at bounding box center [583, 253] width 133 height 204
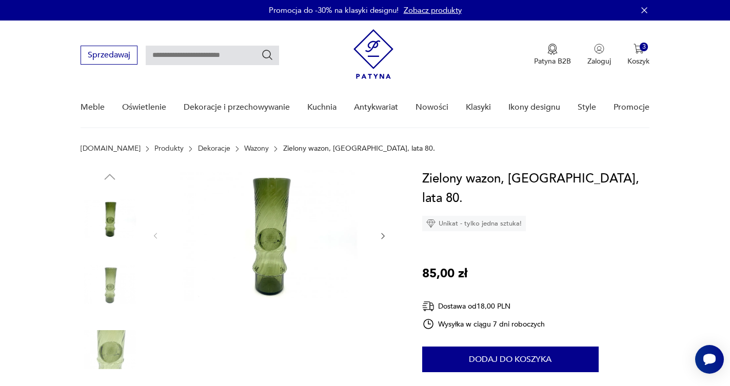
click at [273, 198] on img at bounding box center [269, 235] width 198 height 132
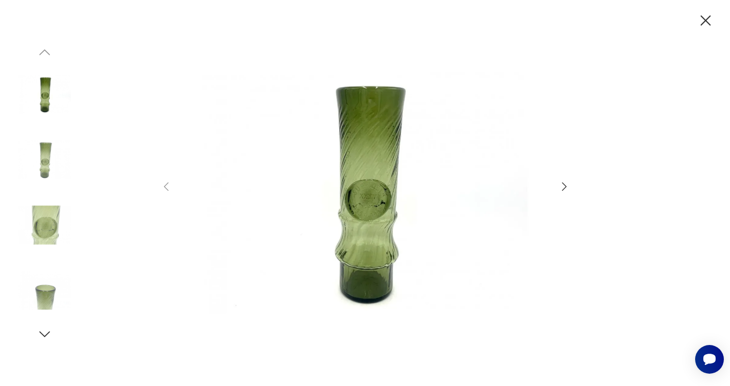
click at [561, 184] on icon "button" at bounding box center [564, 187] width 12 height 12
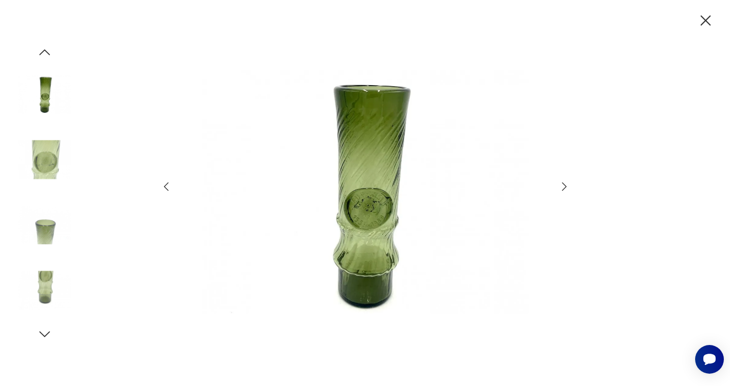
click at [561, 184] on icon "button" at bounding box center [564, 187] width 12 height 12
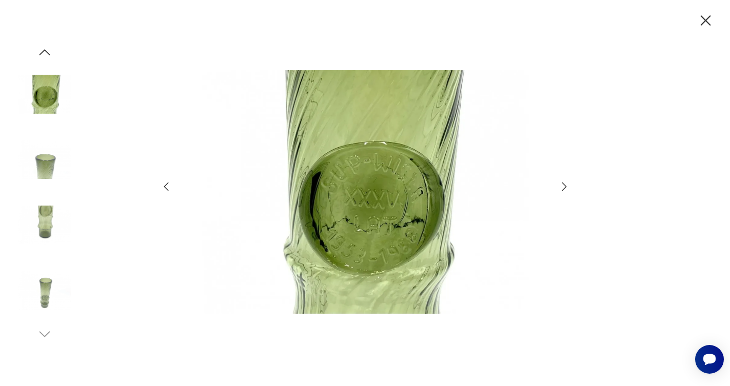
click at [561, 184] on icon "button" at bounding box center [564, 187] width 12 height 12
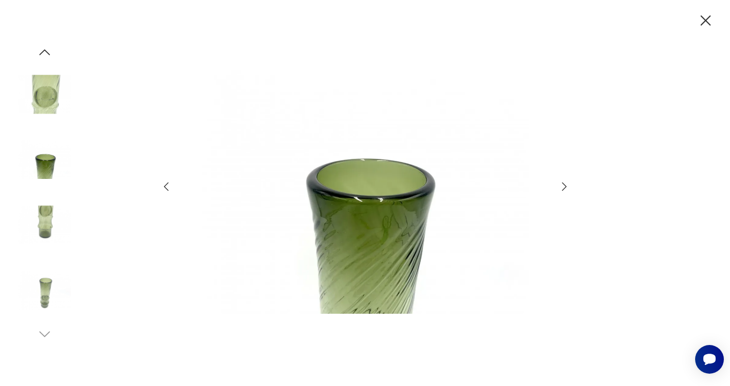
click at [703, 18] on icon "button" at bounding box center [706, 20] width 10 height 10
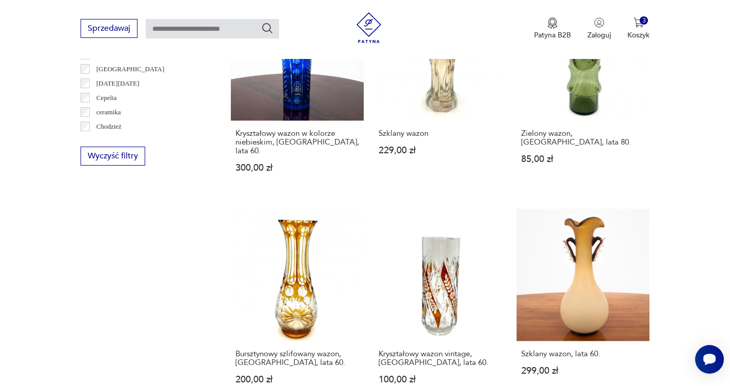
scroll to position [918, 0]
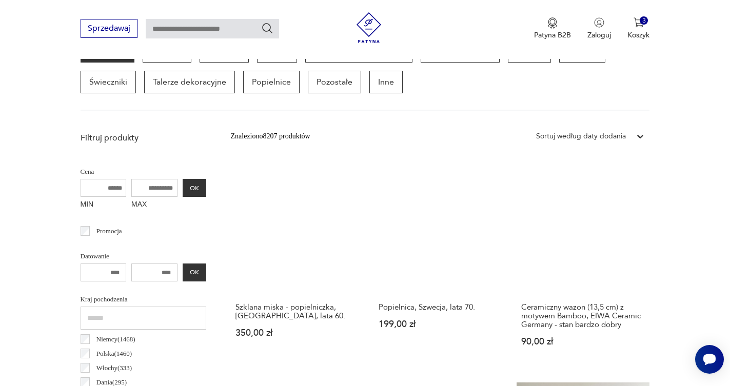
scroll to position [373, 0]
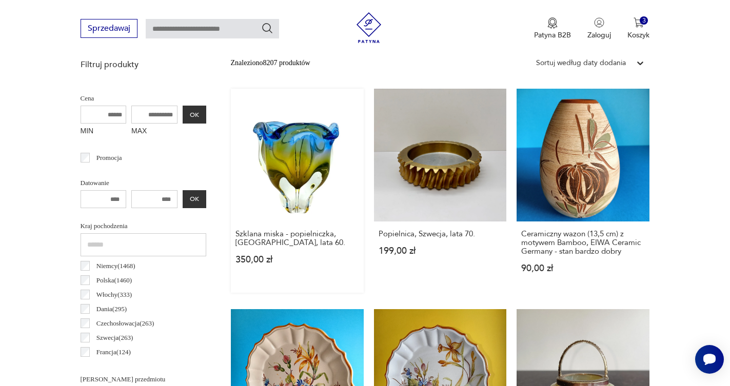
click at [263, 151] on link "Szklana miska - popielniczka, [GEOGRAPHIC_DATA], lata 60. 350,00 zł" at bounding box center [297, 191] width 133 height 204
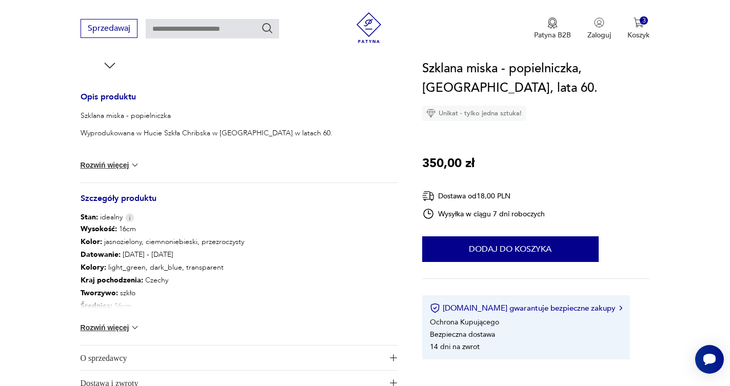
scroll to position [401, 0]
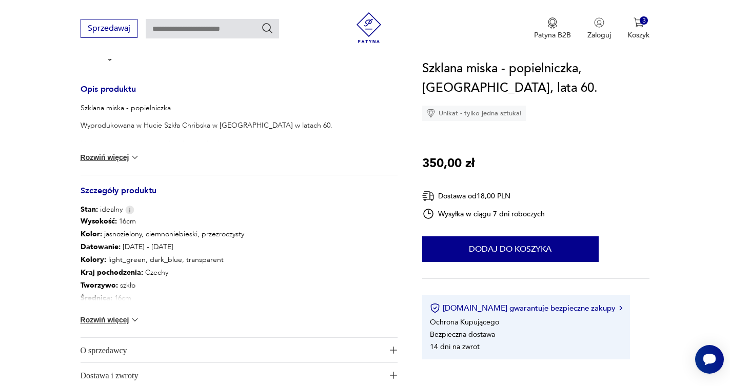
click at [116, 158] on button "Rozwiń więcej" at bounding box center [111, 157] width 60 height 10
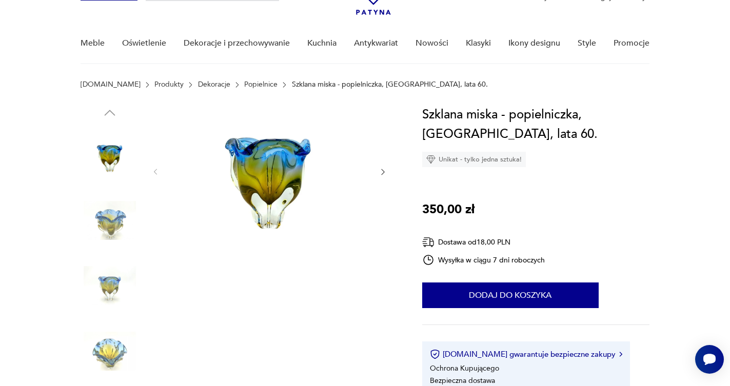
scroll to position [69, 0]
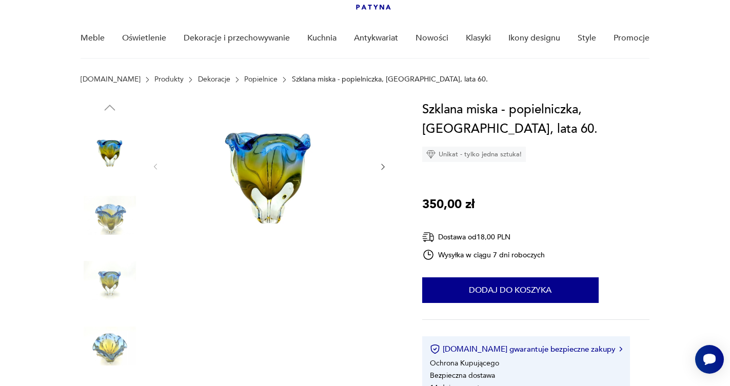
click at [264, 152] on img at bounding box center [269, 166] width 198 height 132
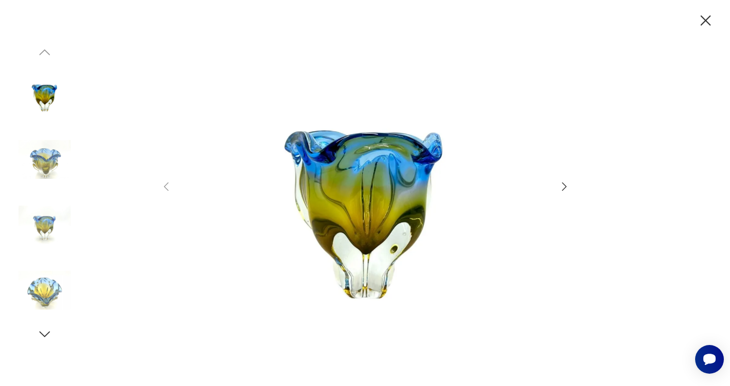
click at [561, 184] on icon "button" at bounding box center [564, 187] width 12 height 12
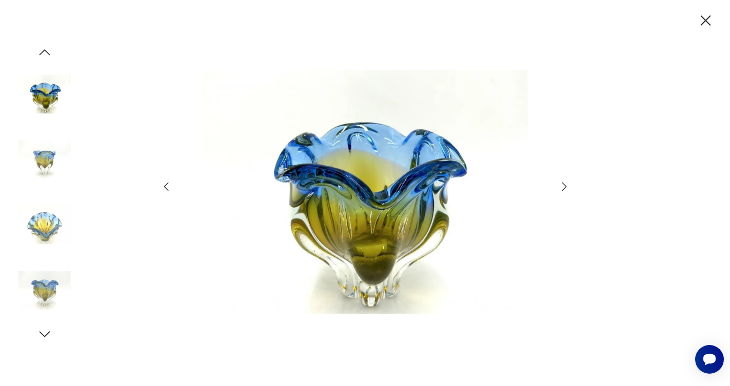
click at [561, 184] on icon "button" at bounding box center [564, 187] width 12 height 12
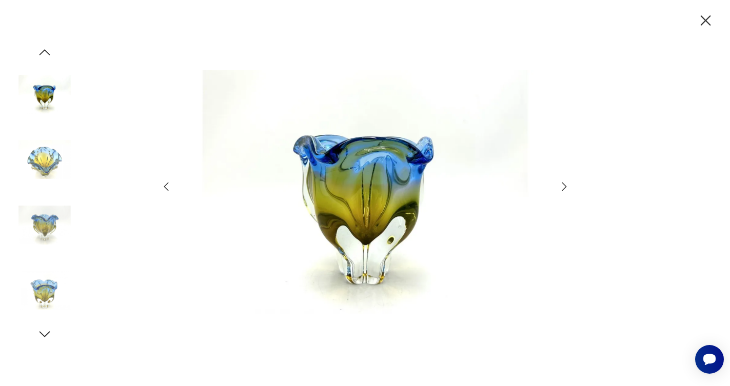
click at [561, 184] on icon "button" at bounding box center [564, 187] width 12 height 12
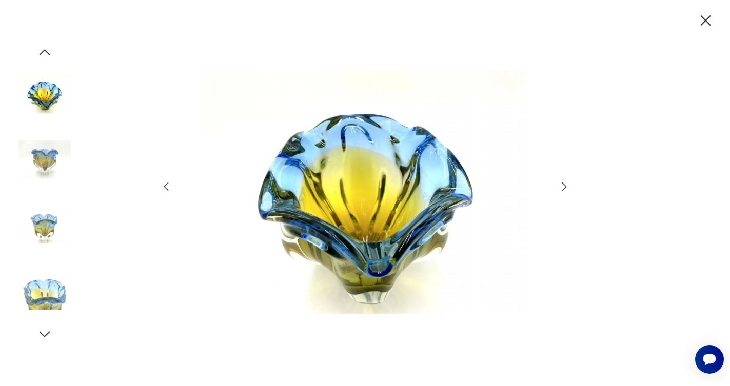
click at [561, 184] on icon "button" at bounding box center [564, 187] width 12 height 12
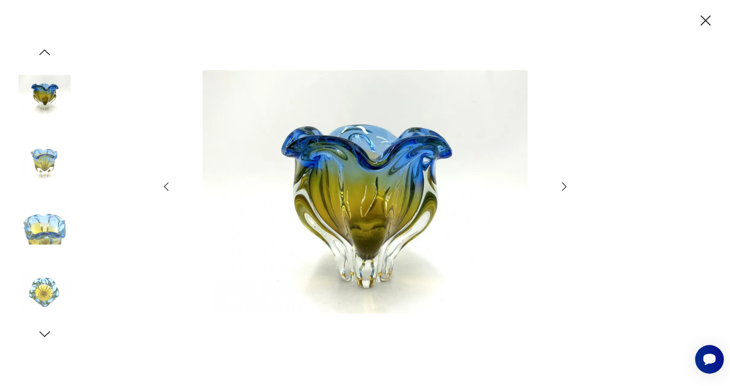
click at [561, 184] on icon "button" at bounding box center [564, 187] width 12 height 12
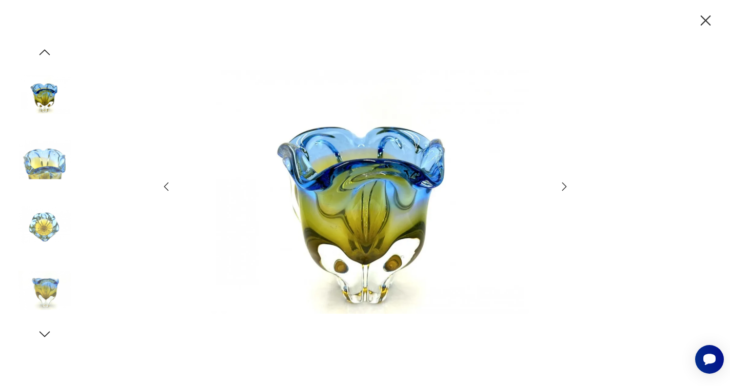
click at [561, 184] on icon "button" at bounding box center [564, 187] width 12 height 12
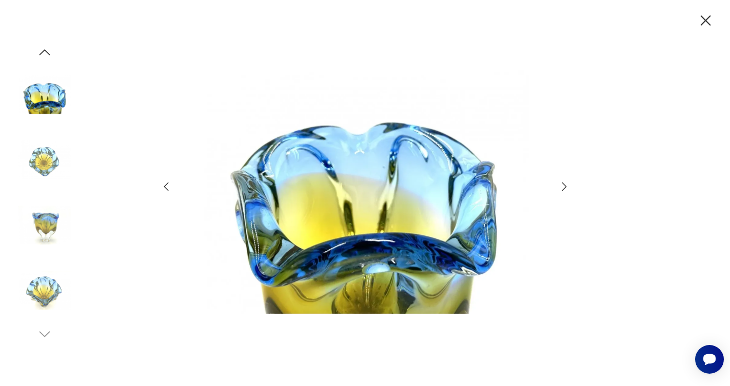
click at [703, 19] on icon "button" at bounding box center [706, 21] width 18 height 18
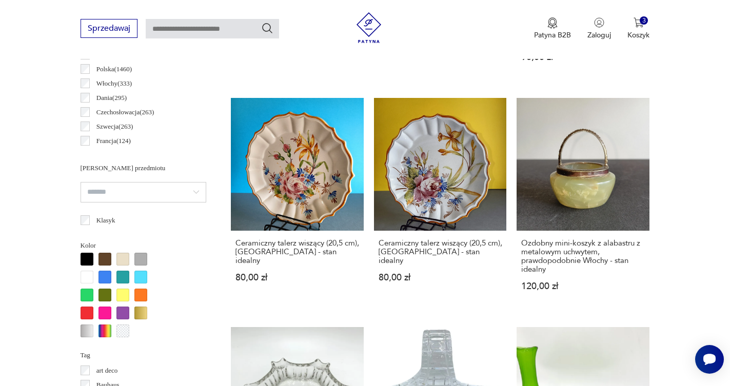
scroll to position [594, 0]
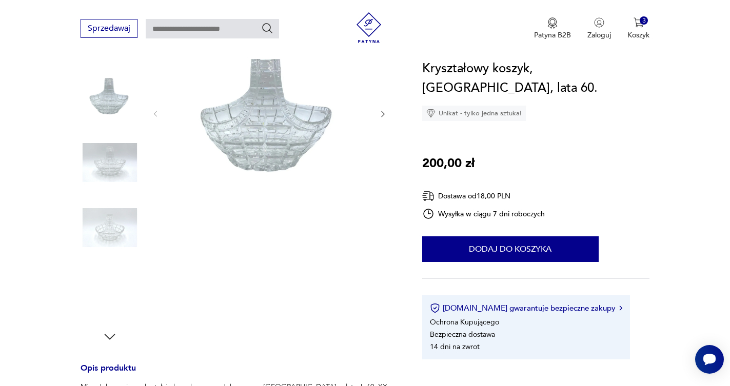
scroll to position [119, 0]
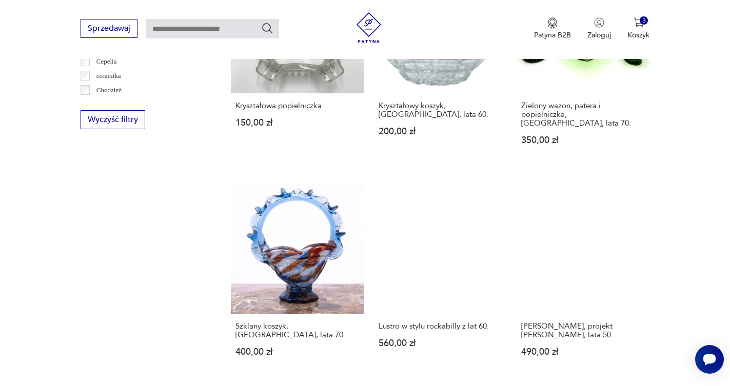
scroll to position [971, 0]
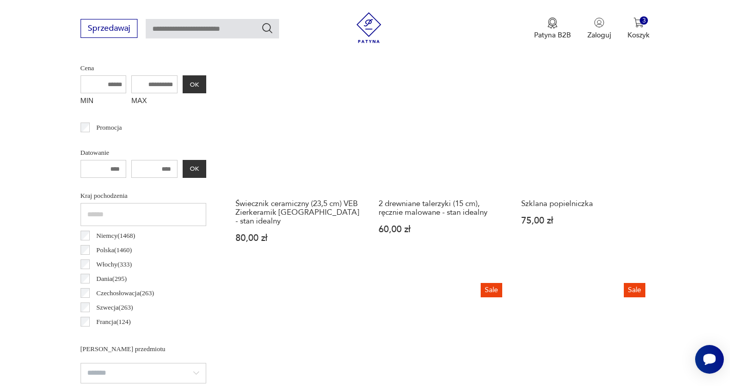
scroll to position [407, 0]
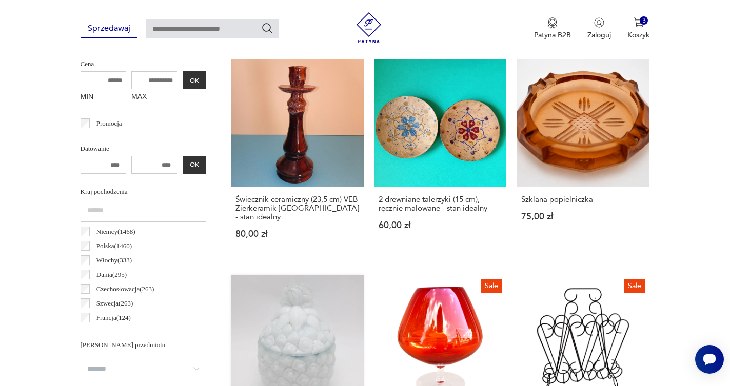
click at [364, 275] on link "Szklana biała bombonierka "ananasy", HSG "Ząbkowice" w Dąbrowie Góniczej, 165,0…" at bounding box center [297, 387] width 133 height 225
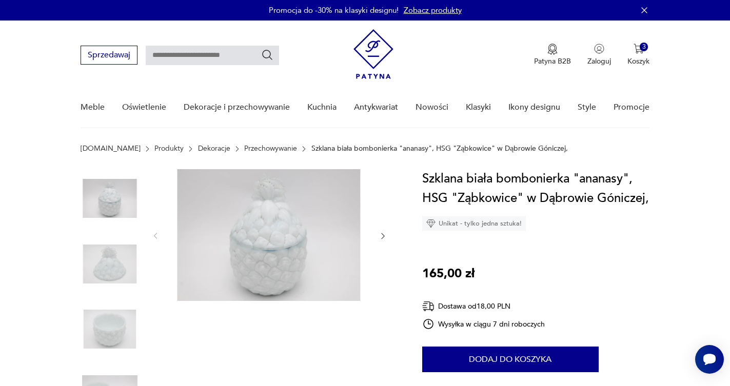
click at [277, 234] on img at bounding box center [269, 235] width 198 height 132
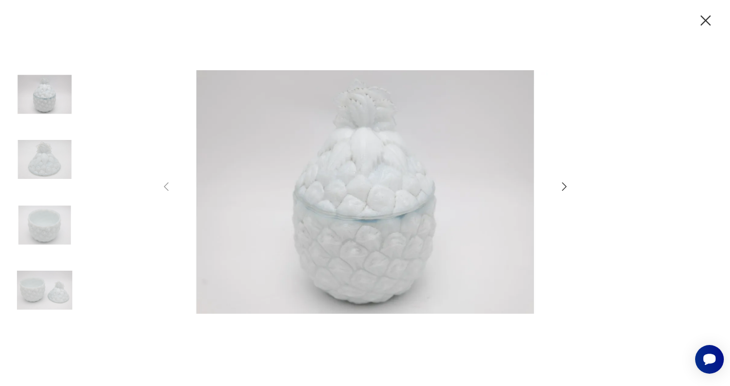
click at [562, 185] on icon "button" at bounding box center [564, 187] width 12 height 12
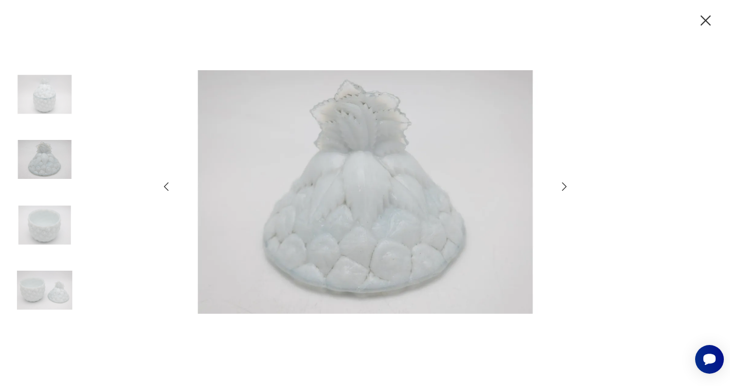
click at [562, 185] on icon "button" at bounding box center [564, 187] width 12 height 12
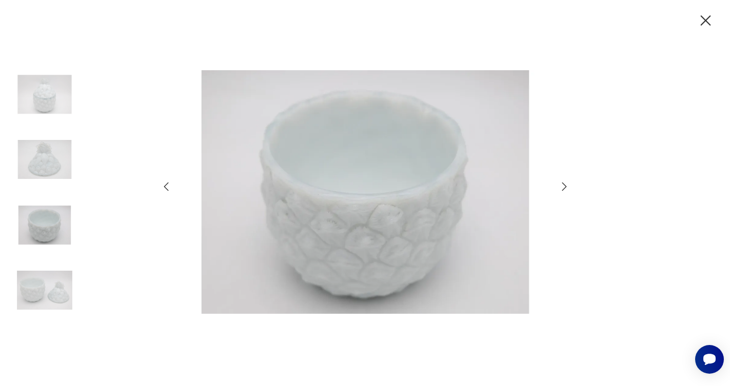
click at [562, 185] on icon "button" at bounding box center [564, 187] width 12 height 12
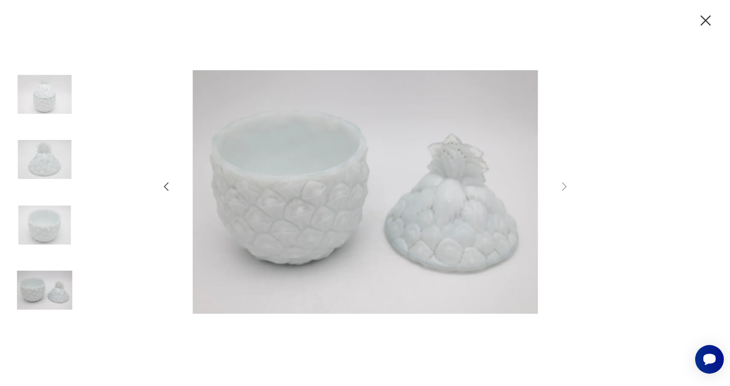
click at [708, 21] on icon "button" at bounding box center [706, 21] width 18 height 18
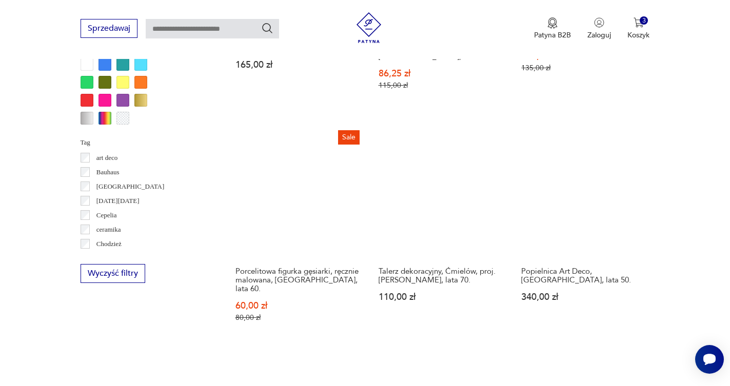
scroll to position [803, 0]
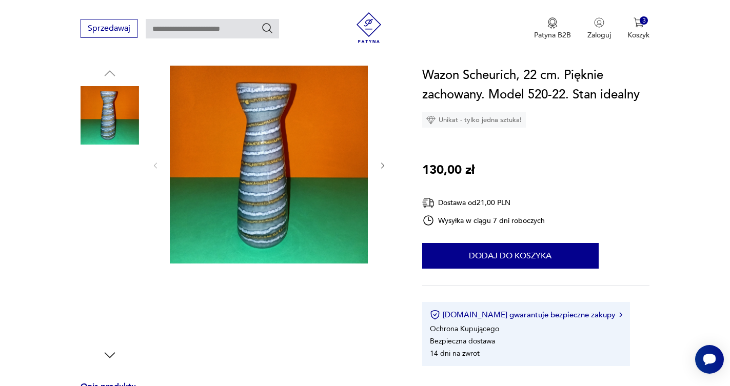
scroll to position [92, 0]
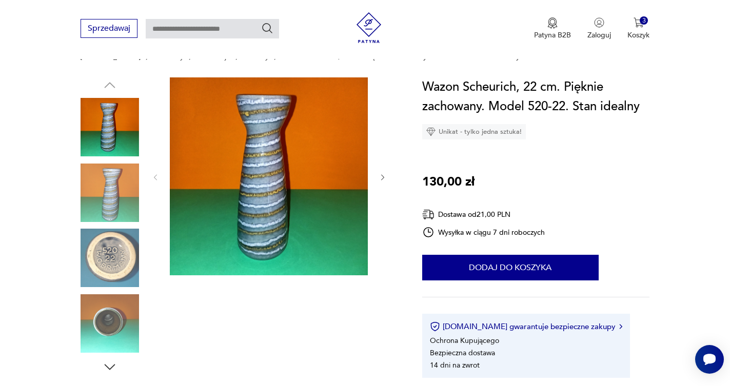
click at [290, 172] on img at bounding box center [269, 176] width 198 height 198
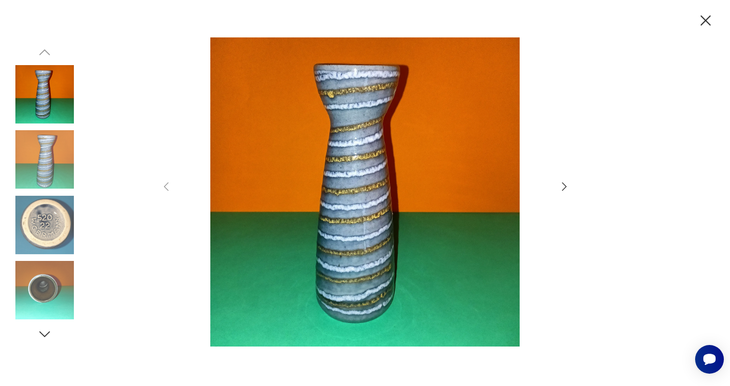
click at [560, 184] on icon "button" at bounding box center [564, 187] width 12 height 12
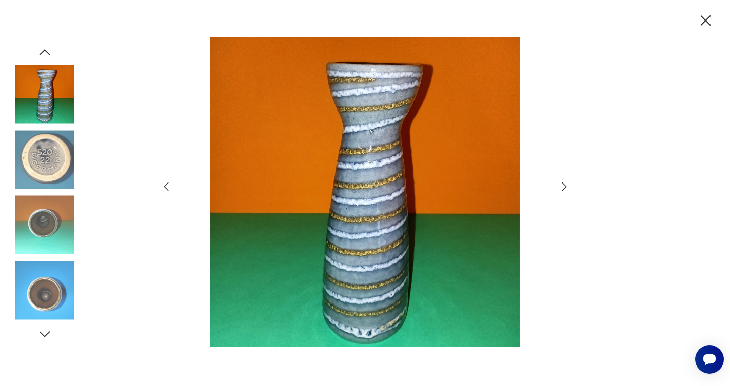
click at [560, 184] on icon "button" at bounding box center [564, 187] width 12 height 12
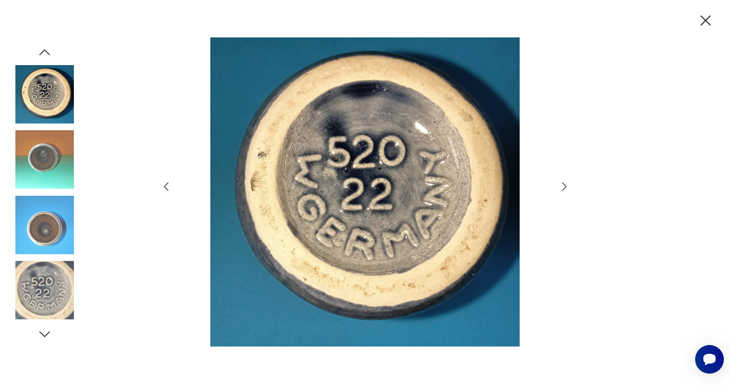
click at [560, 184] on icon "button" at bounding box center [564, 187] width 12 height 12
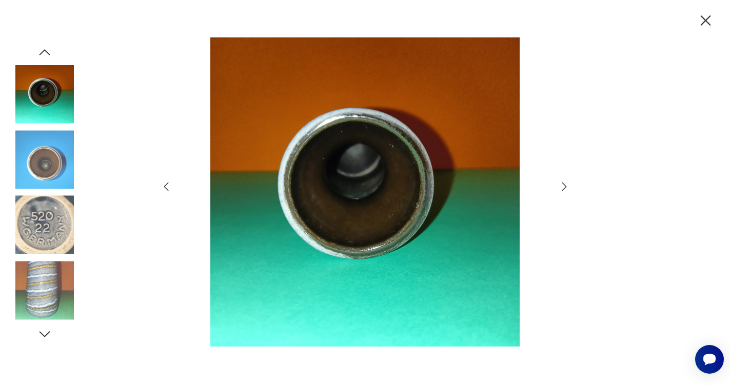
click at [560, 184] on icon "button" at bounding box center [564, 187] width 12 height 12
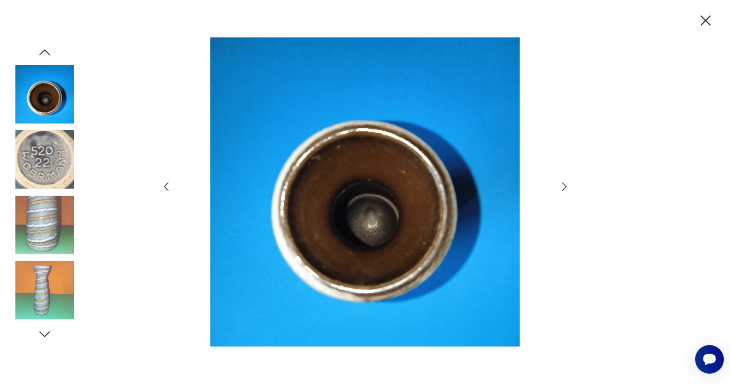
click at [560, 184] on icon "button" at bounding box center [564, 187] width 12 height 12
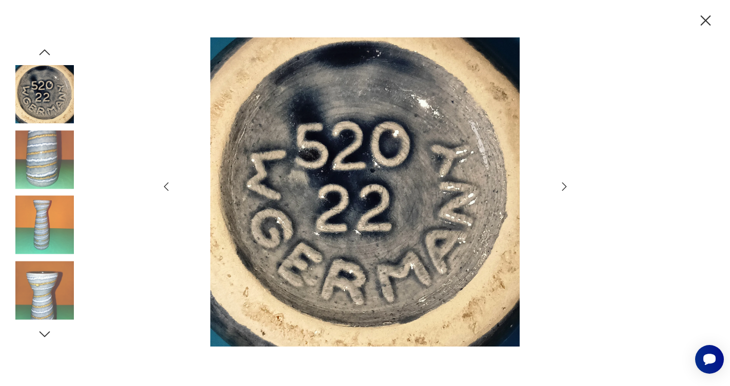
click at [560, 184] on icon "button" at bounding box center [564, 187] width 12 height 12
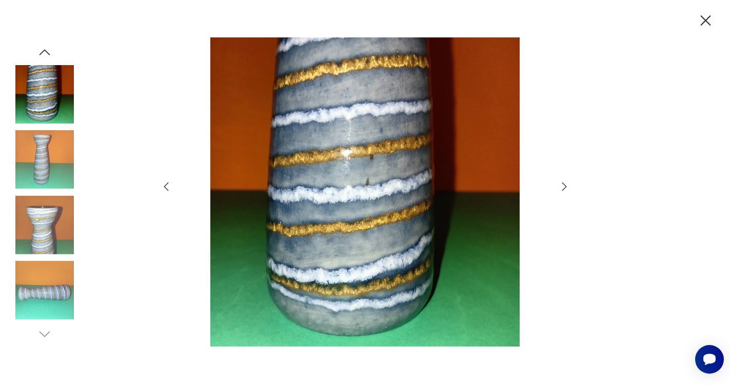
click at [560, 184] on icon "button" at bounding box center [564, 187] width 12 height 12
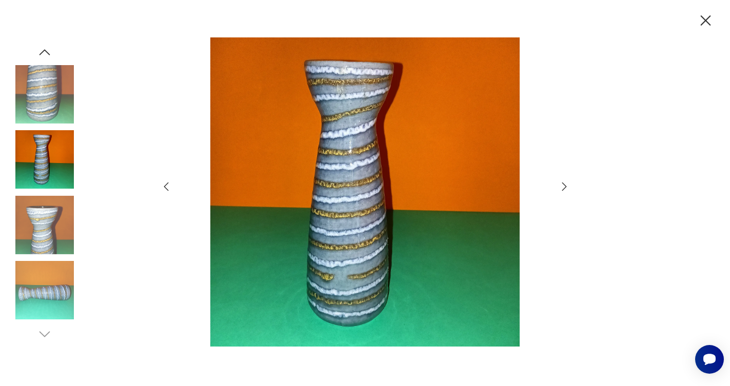
click at [560, 184] on icon "button" at bounding box center [564, 187] width 12 height 12
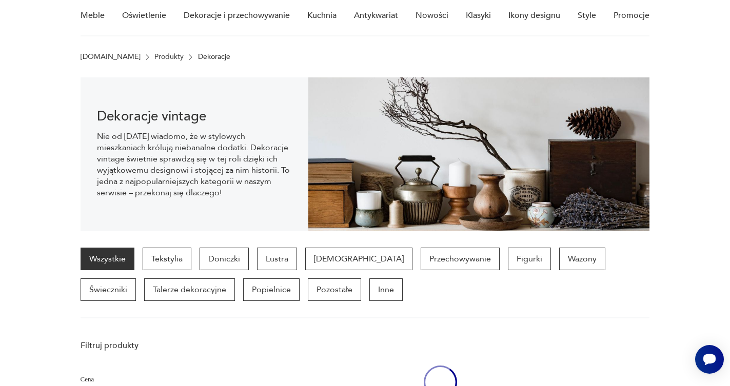
scroll to position [684, 0]
